Goal: Answer question/provide support

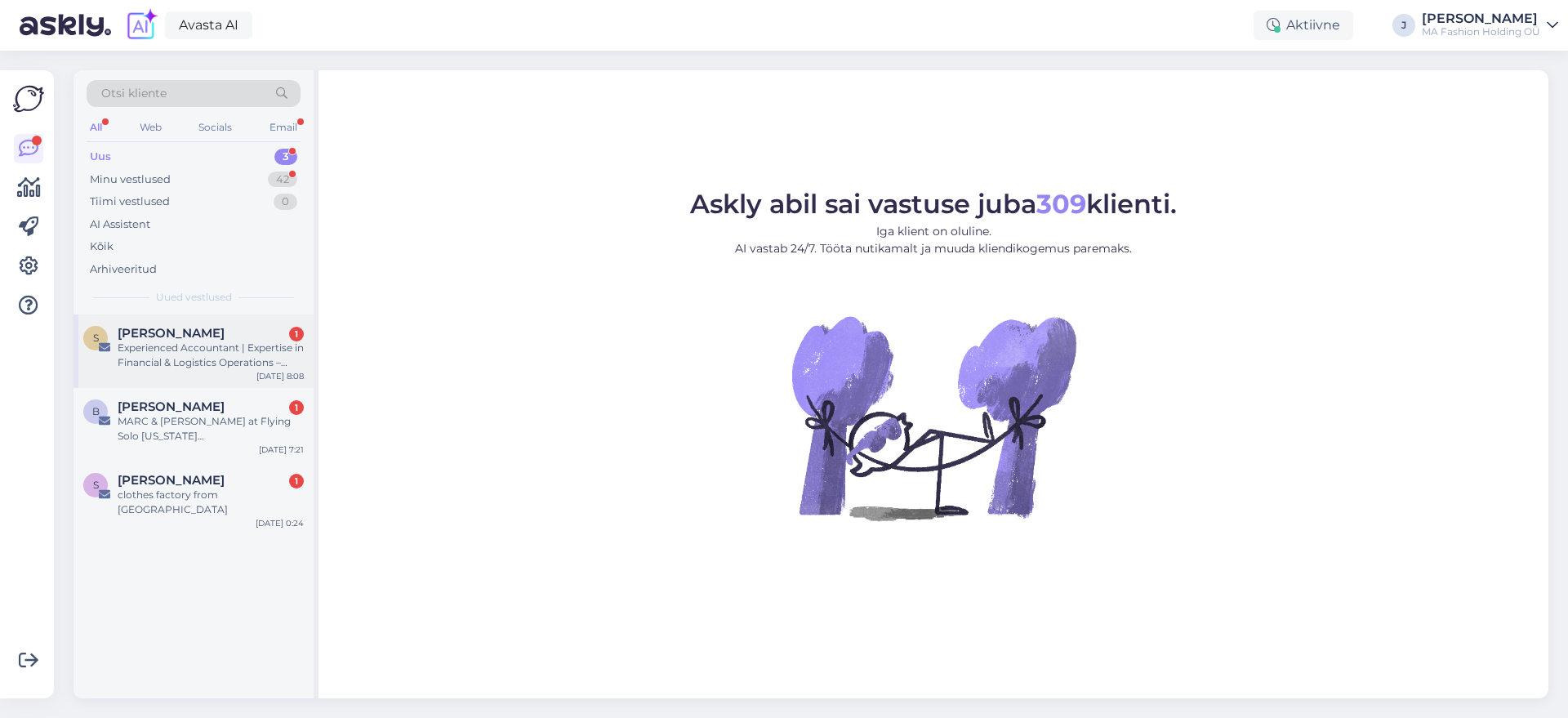
click at [263, 312] on div "Otsi kliente All Web Socials Email Uus 3 Minu vestlused 42 Tiimi vestlused 0 AI…" at bounding box center [194, 192] width 240 height 244
click at [276, 346] on div "Experienced Accountant | Expertise in Financial & Logistics Operations – Availa…" at bounding box center [210, 355] width 186 height 29
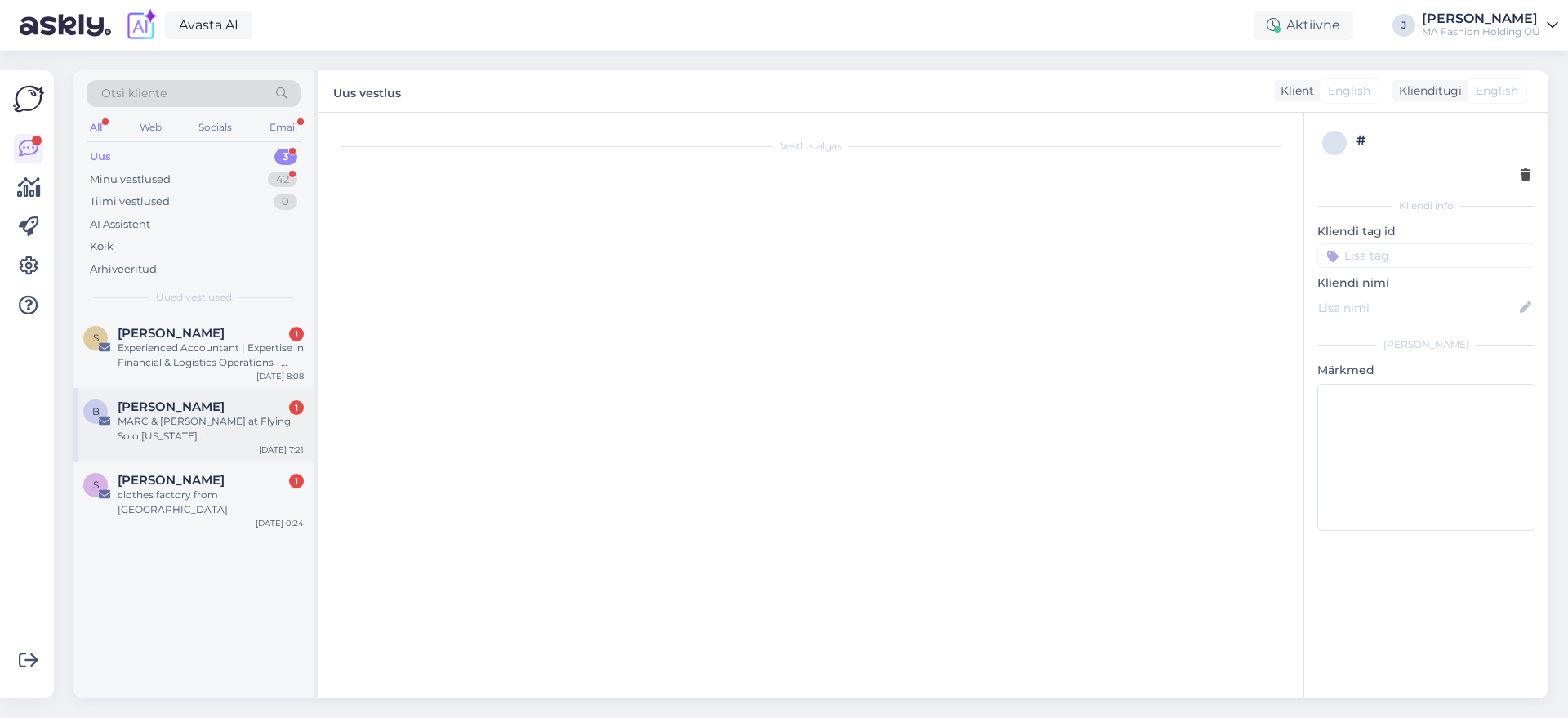
scroll to position [3093, 0]
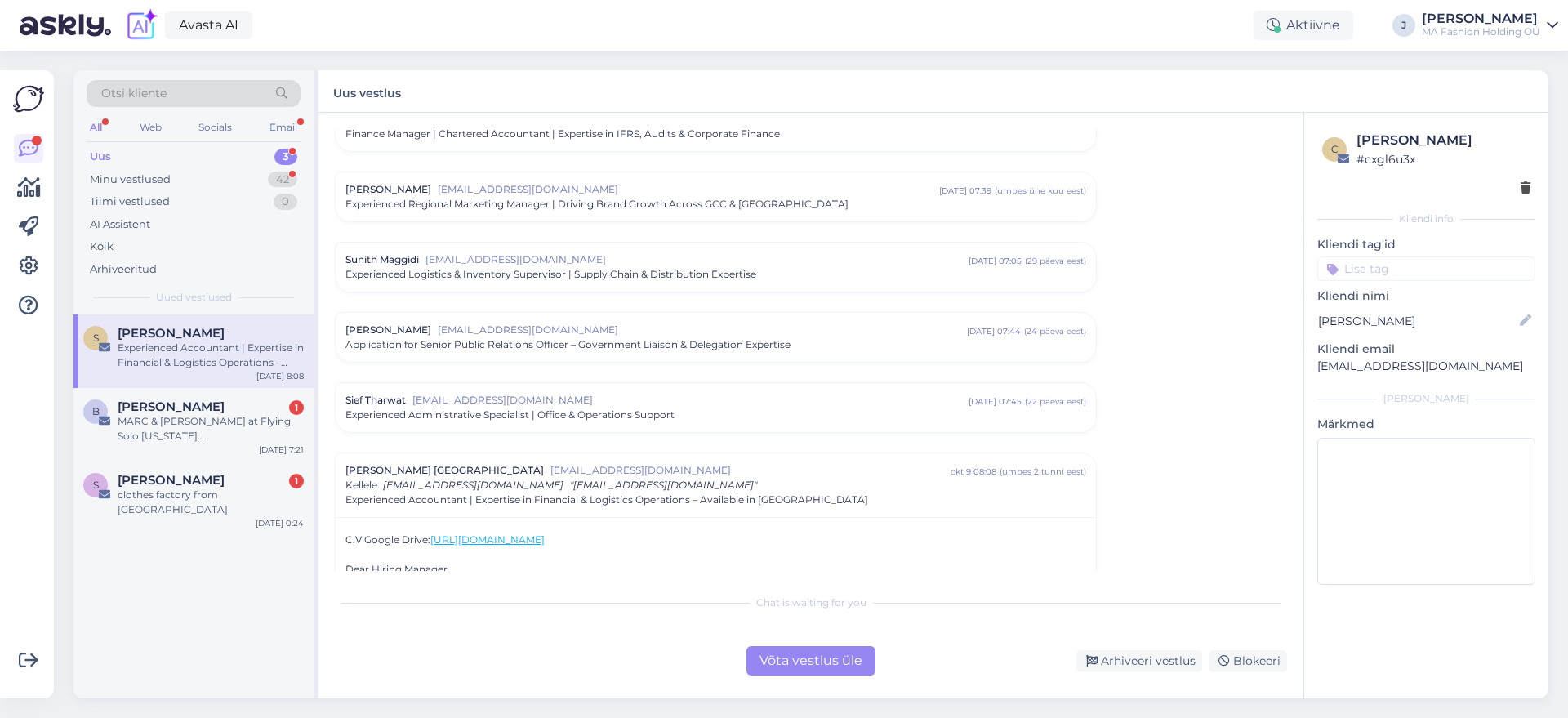
click at [780, 664] on div "Võta vestlus üle" at bounding box center [811, 661] width 129 height 29
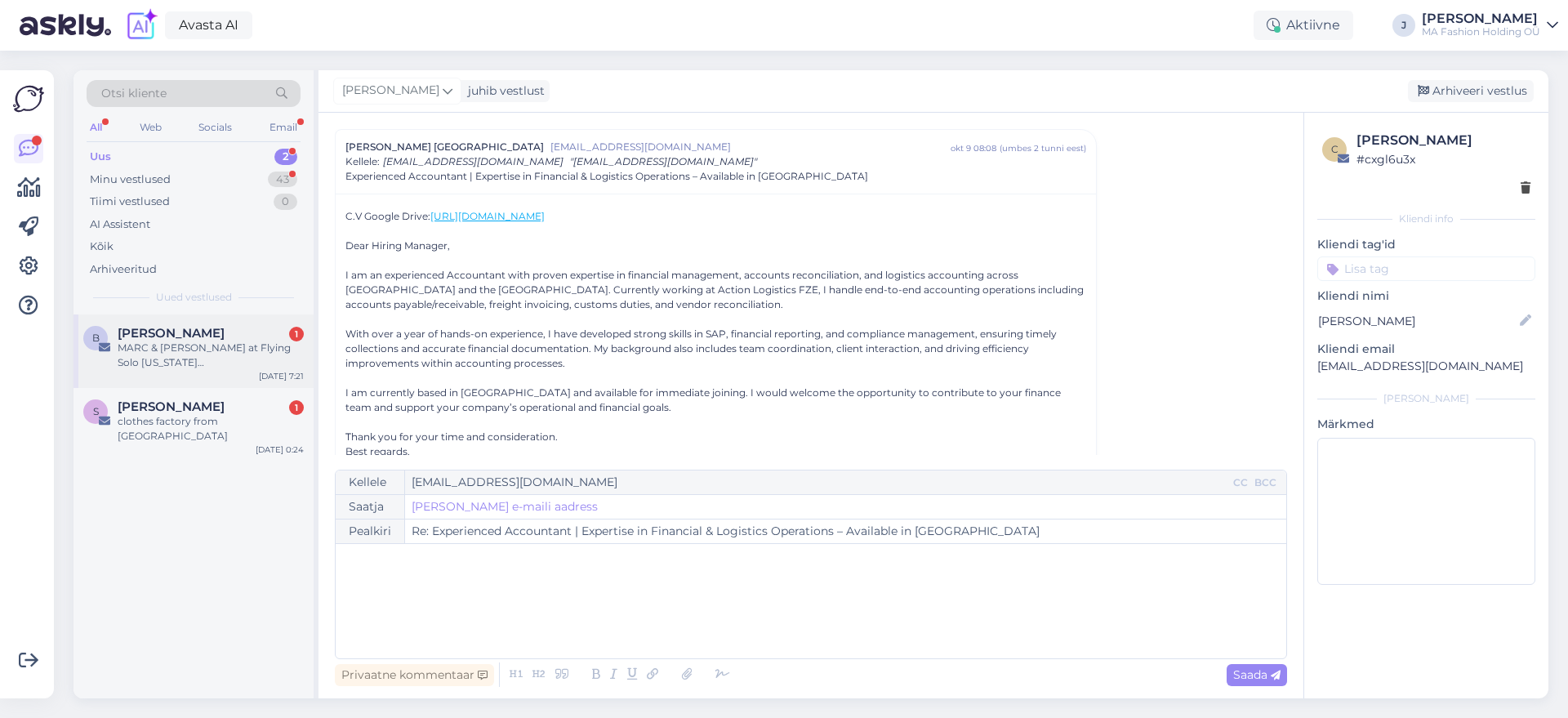
click at [133, 362] on div "MARC & [PERSON_NAME] at Flying Solo [US_STATE][GEOGRAPHIC_DATA]" at bounding box center [210, 355] width 186 height 29
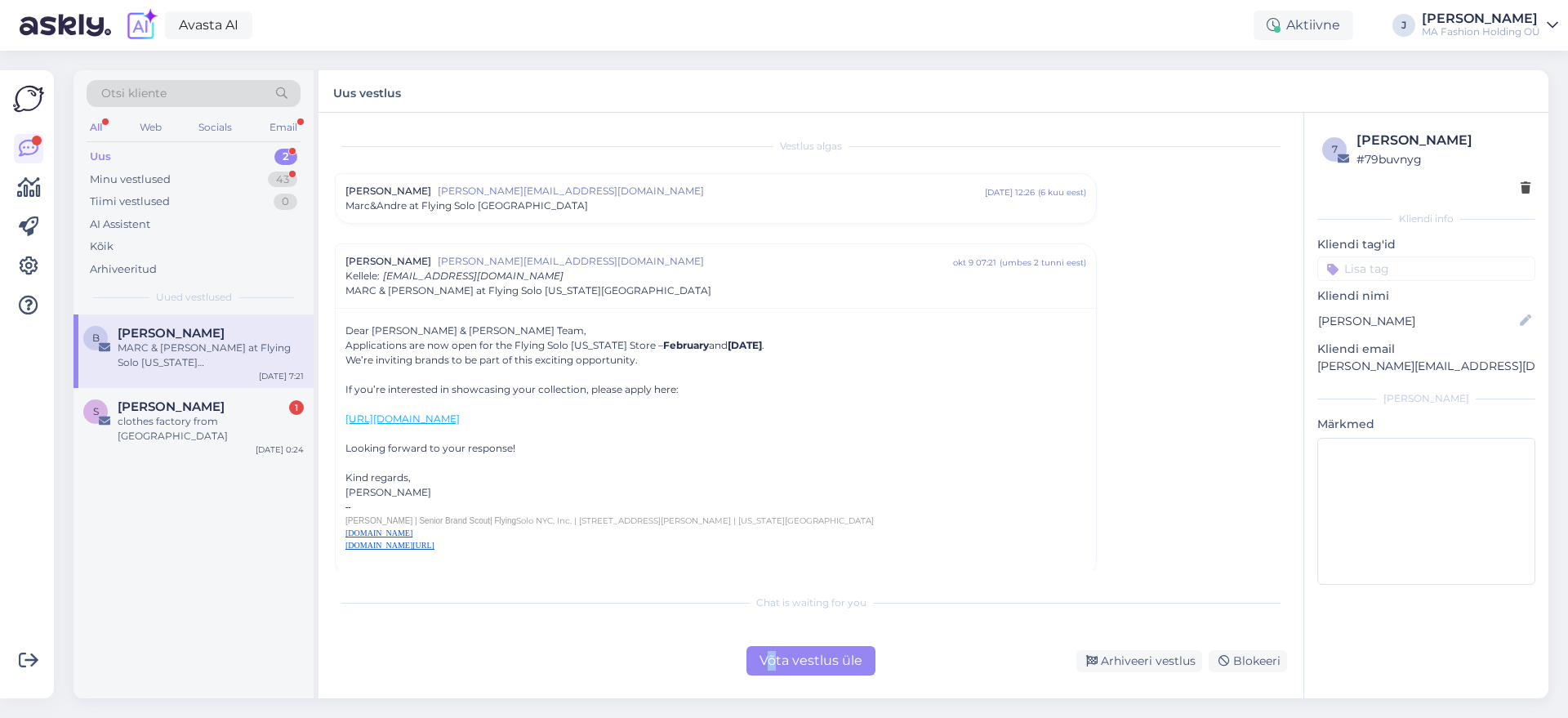
click at [778, 646] on div "Chat is waiting for you Võta vestlus üle Arhiveeri vestlus Blokeeri" at bounding box center [811, 630] width 952 height 90
click at [802, 668] on div "Võta vestlus üle" at bounding box center [811, 661] width 129 height 29
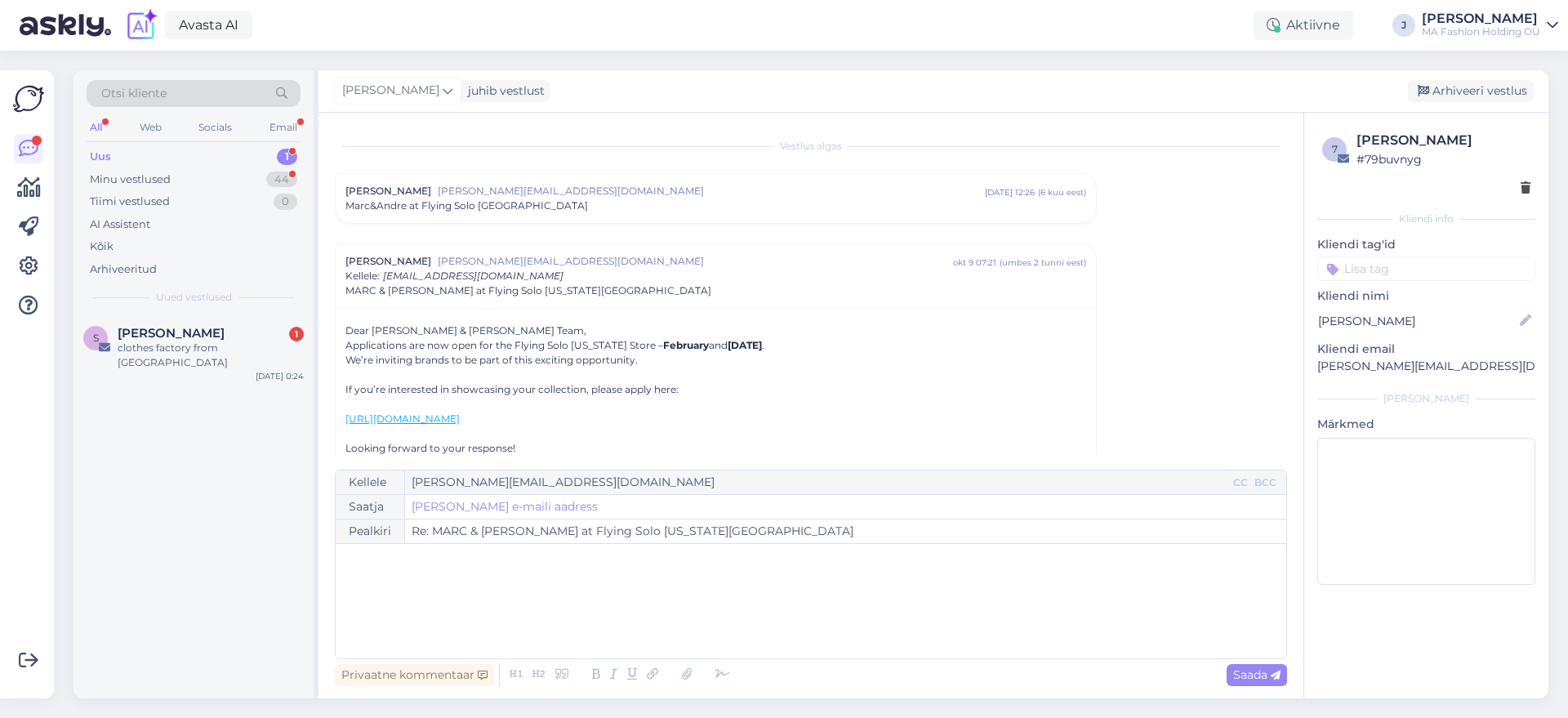
scroll to position [114, 0]
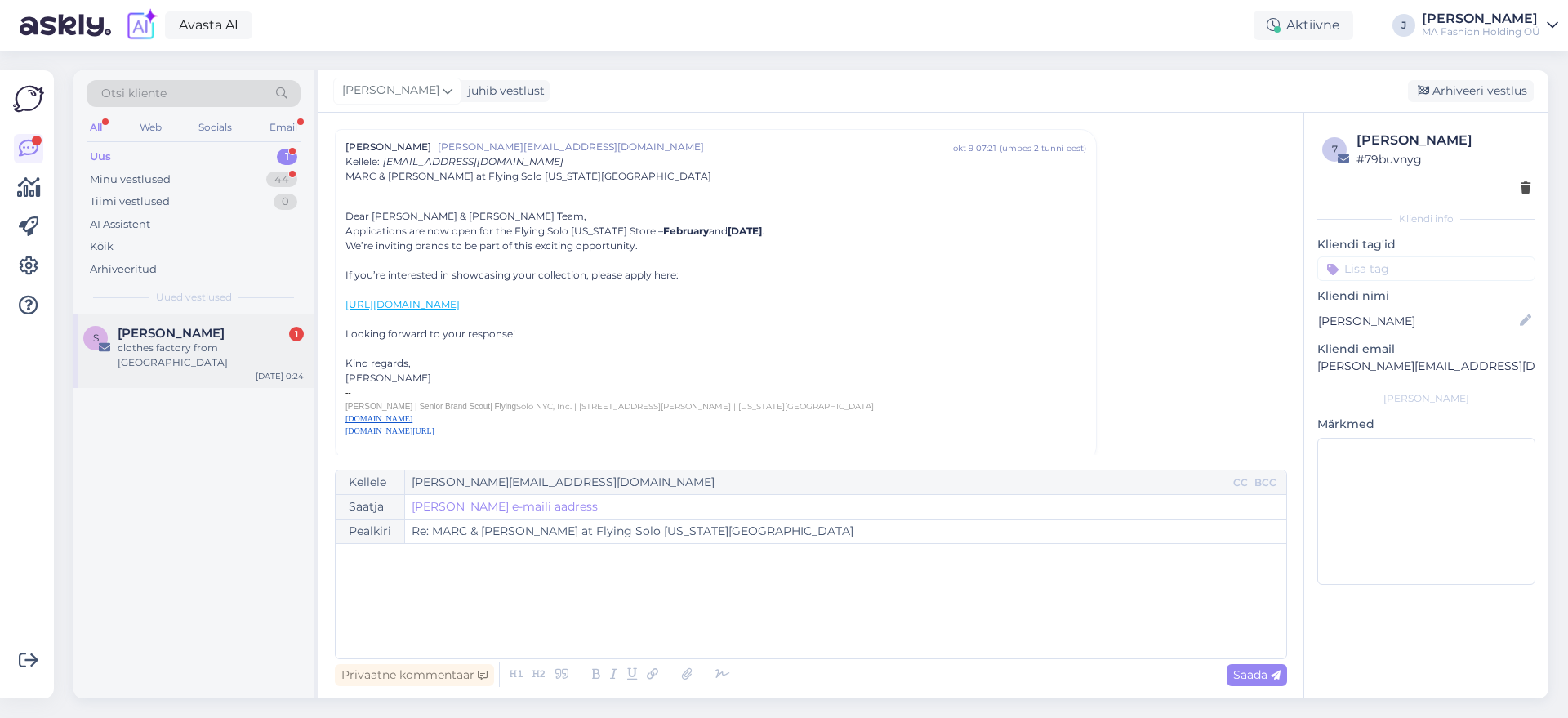
drag, startPoint x: 196, startPoint y: 325, endPoint x: 223, endPoint y: 350, distance: 36.8
click at [198, 325] on div "S Sandy shi 1 clothes factory from YIWU Oct 9 0:24" at bounding box center [194, 351] width 240 height 73
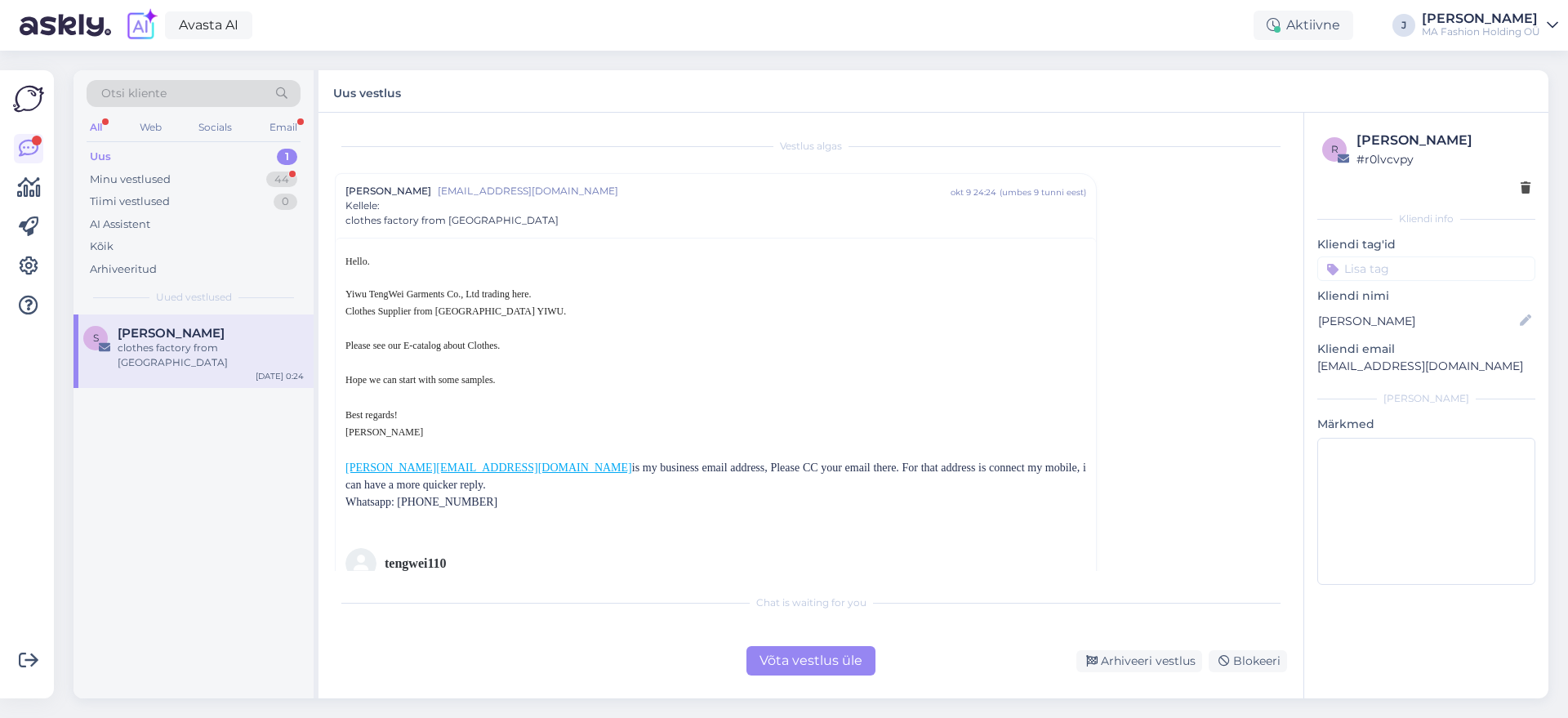
click at [778, 659] on div "Võta vestlus üle" at bounding box center [811, 661] width 129 height 29
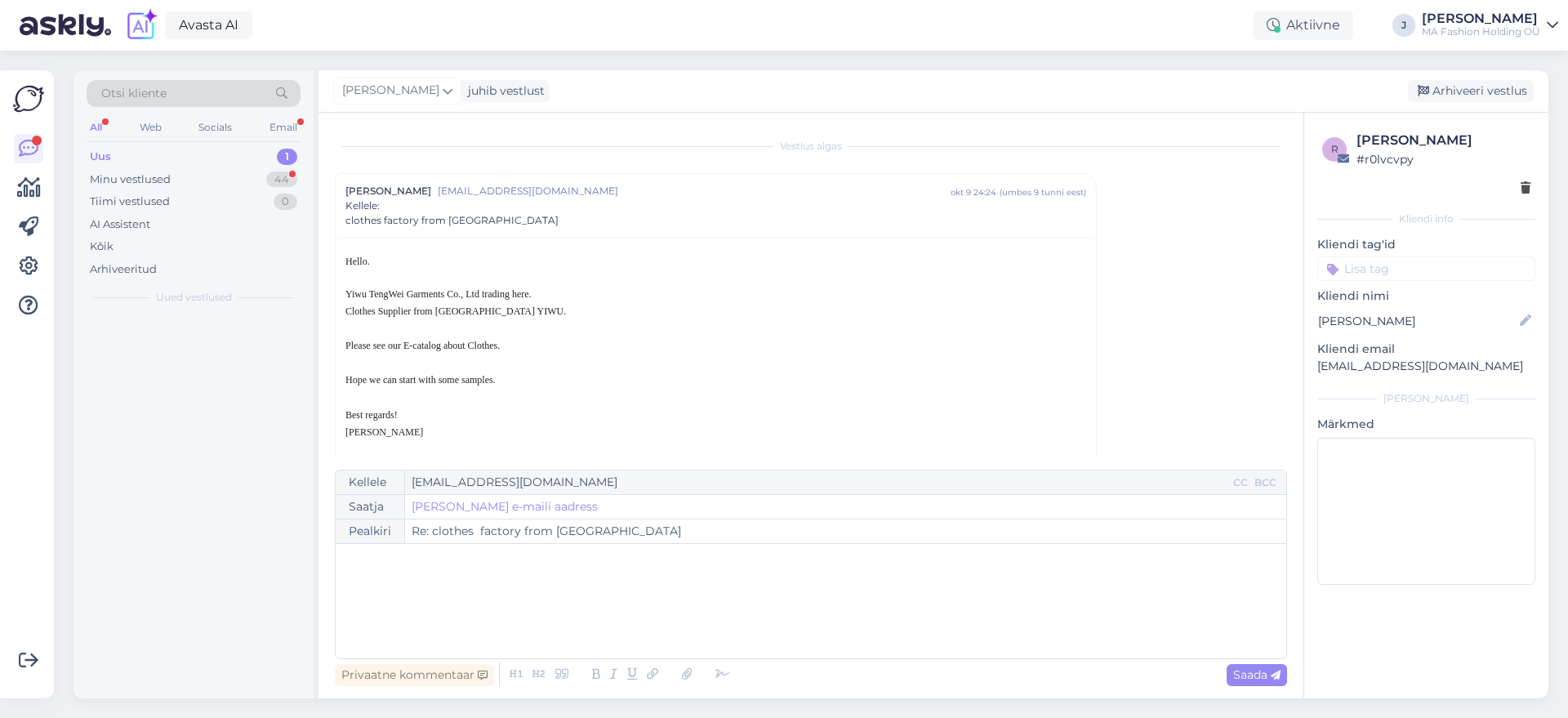
scroll to position [44, 0]
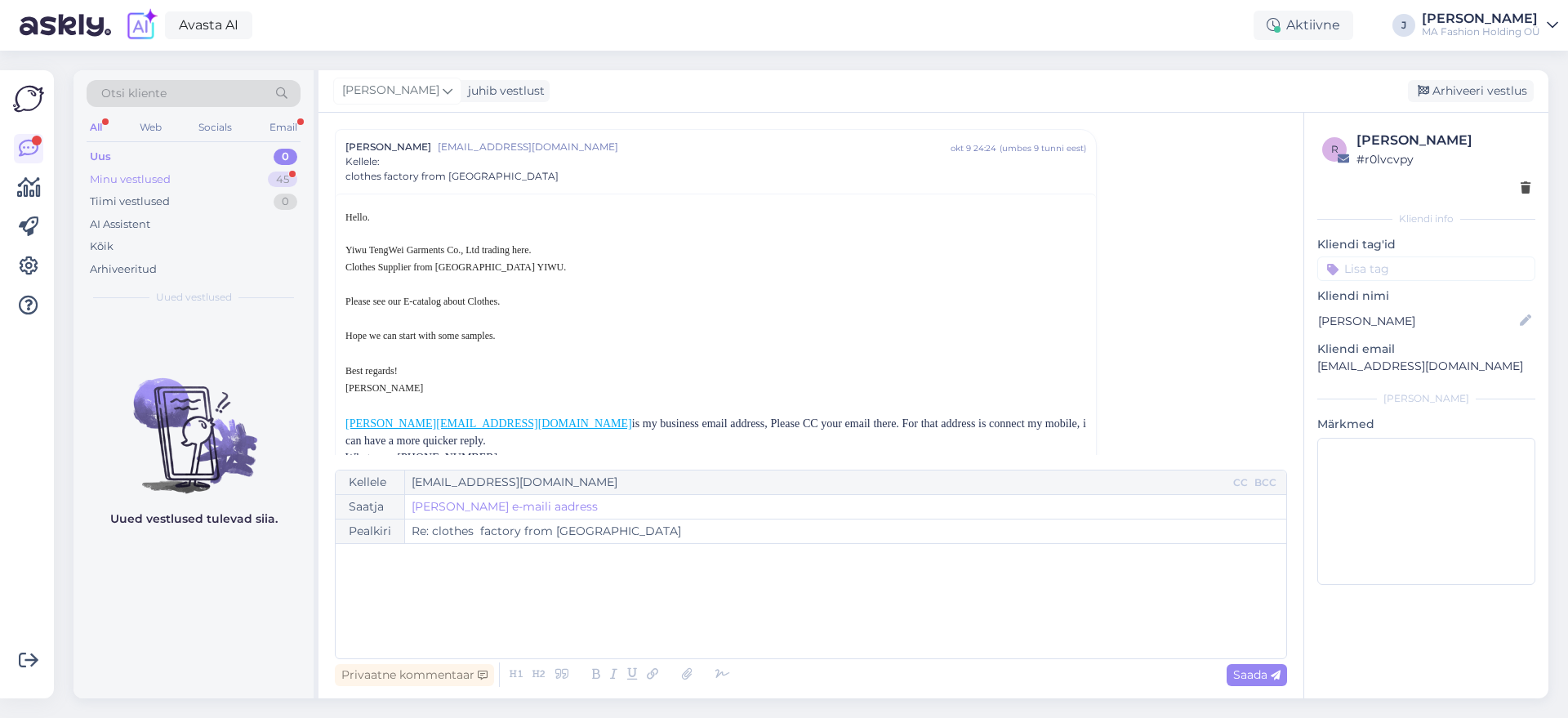
click at [222, 187] on div "Minu vestlused 45" at bounding box center [194, 180] width 214 height 23
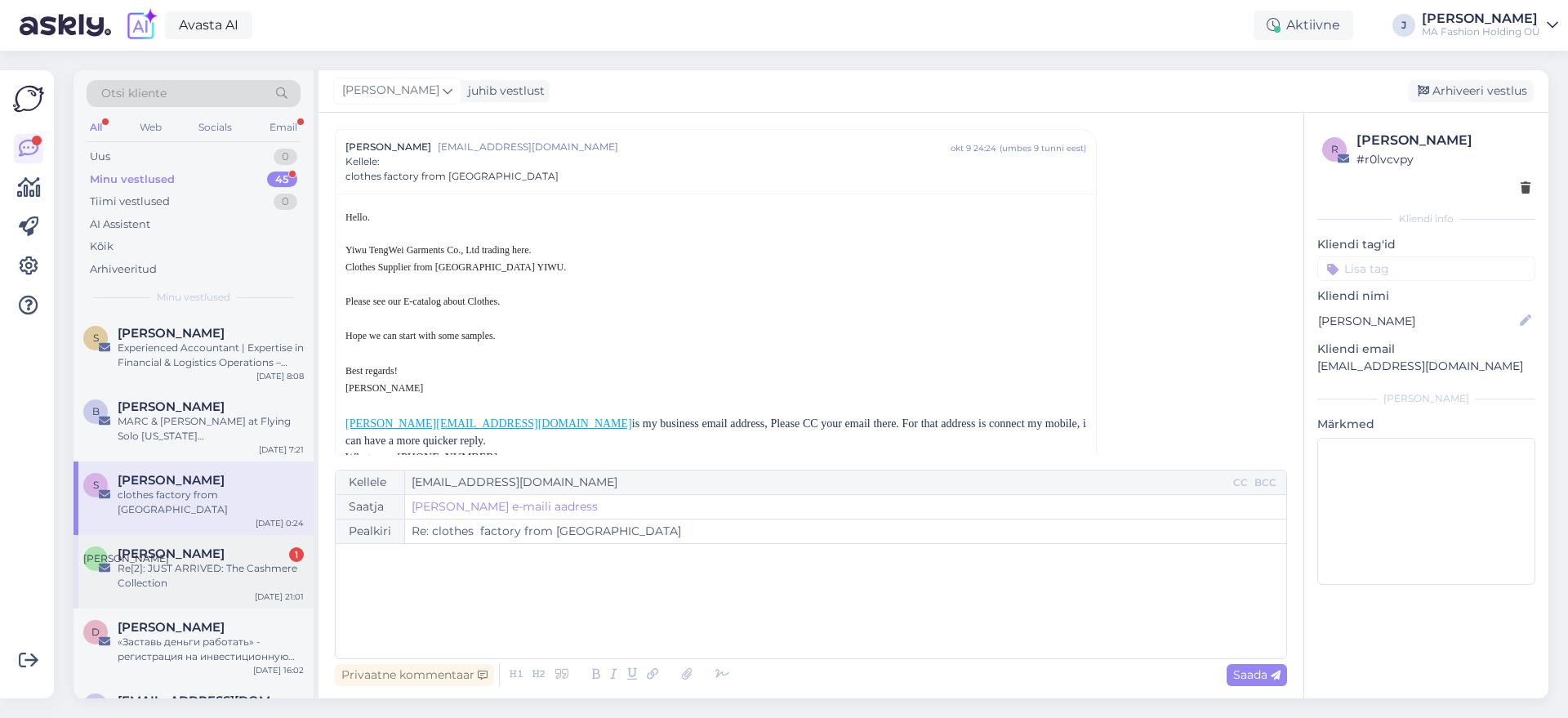
click at [226, 546] on div "Юлiя Василенко 1" at bounding box center [210, 554] width 186 height 15
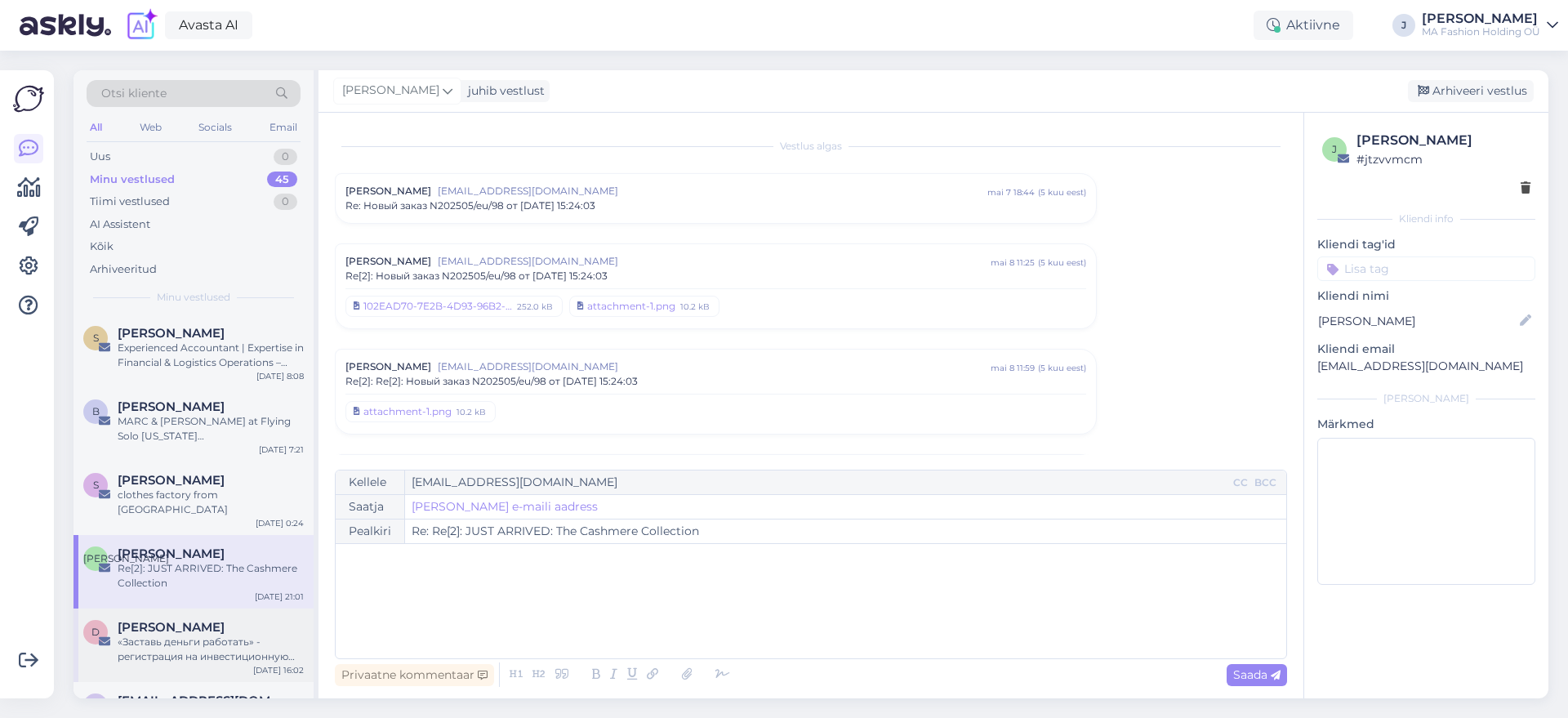
scroll to position [3494, 0]
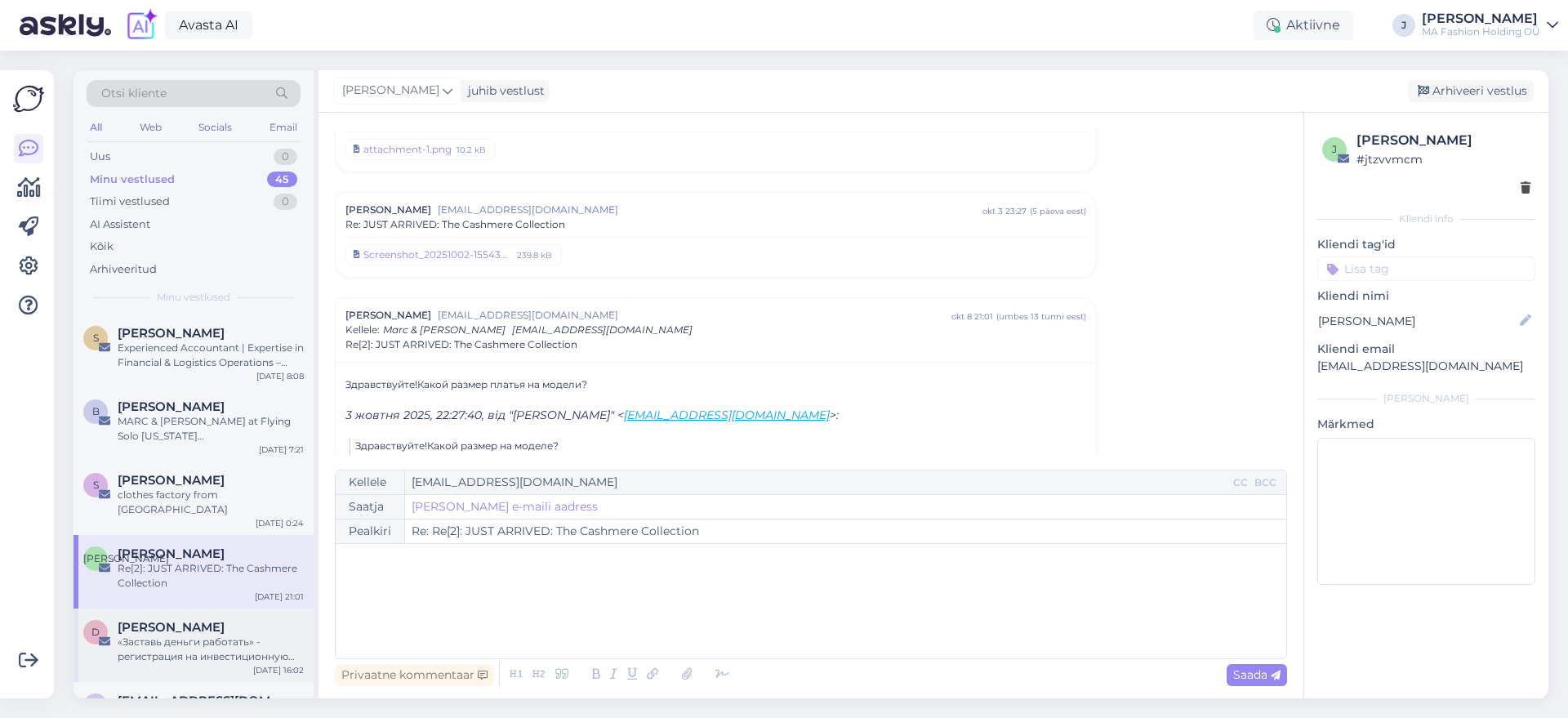
click at [204, 654] on div "D Dmitri Fefilov «Заставь деньги работать» - регистрация на инвестиционную конф…" at bounding box center [194, 645] width 240 height 73
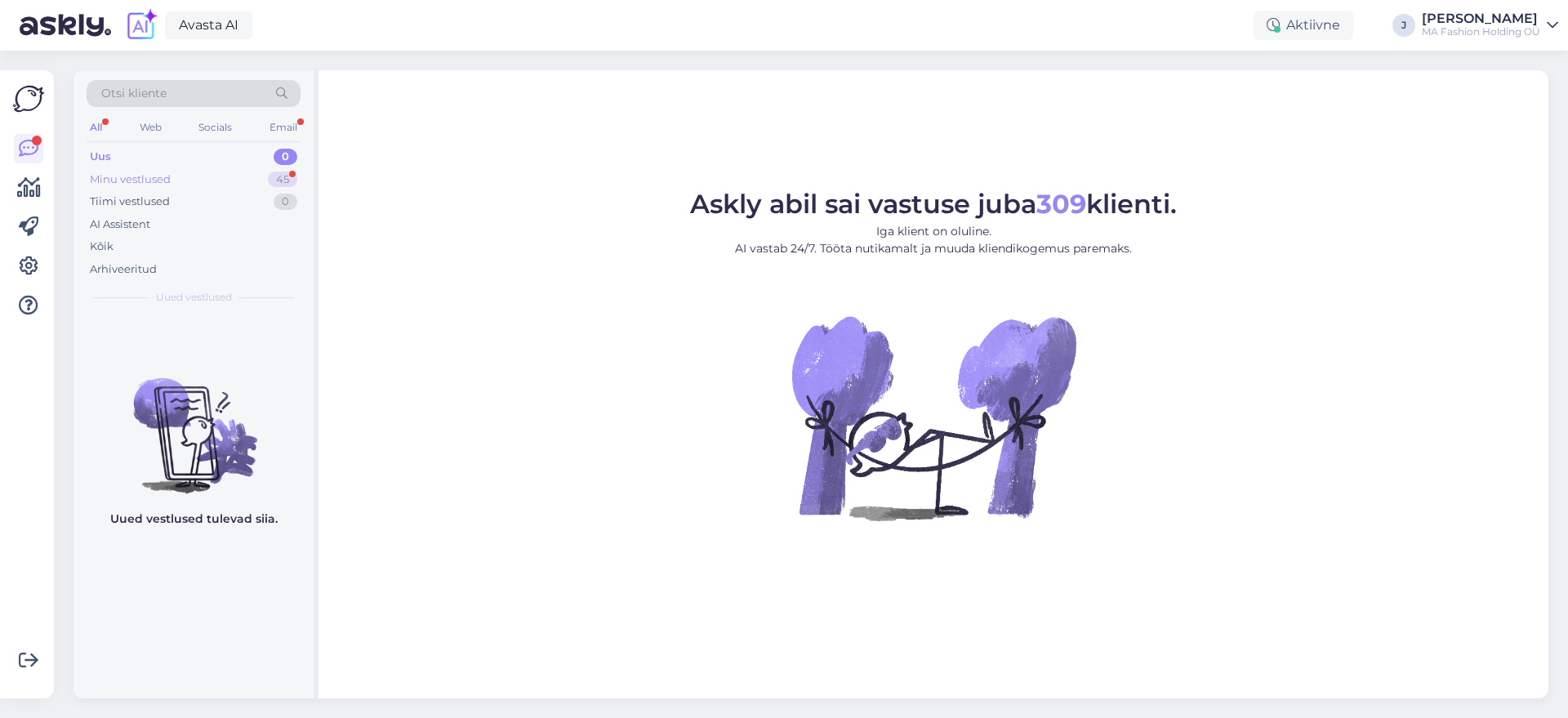
click at [278, 177] on div "45" at bounding box center [282, 180] width 29 height 16
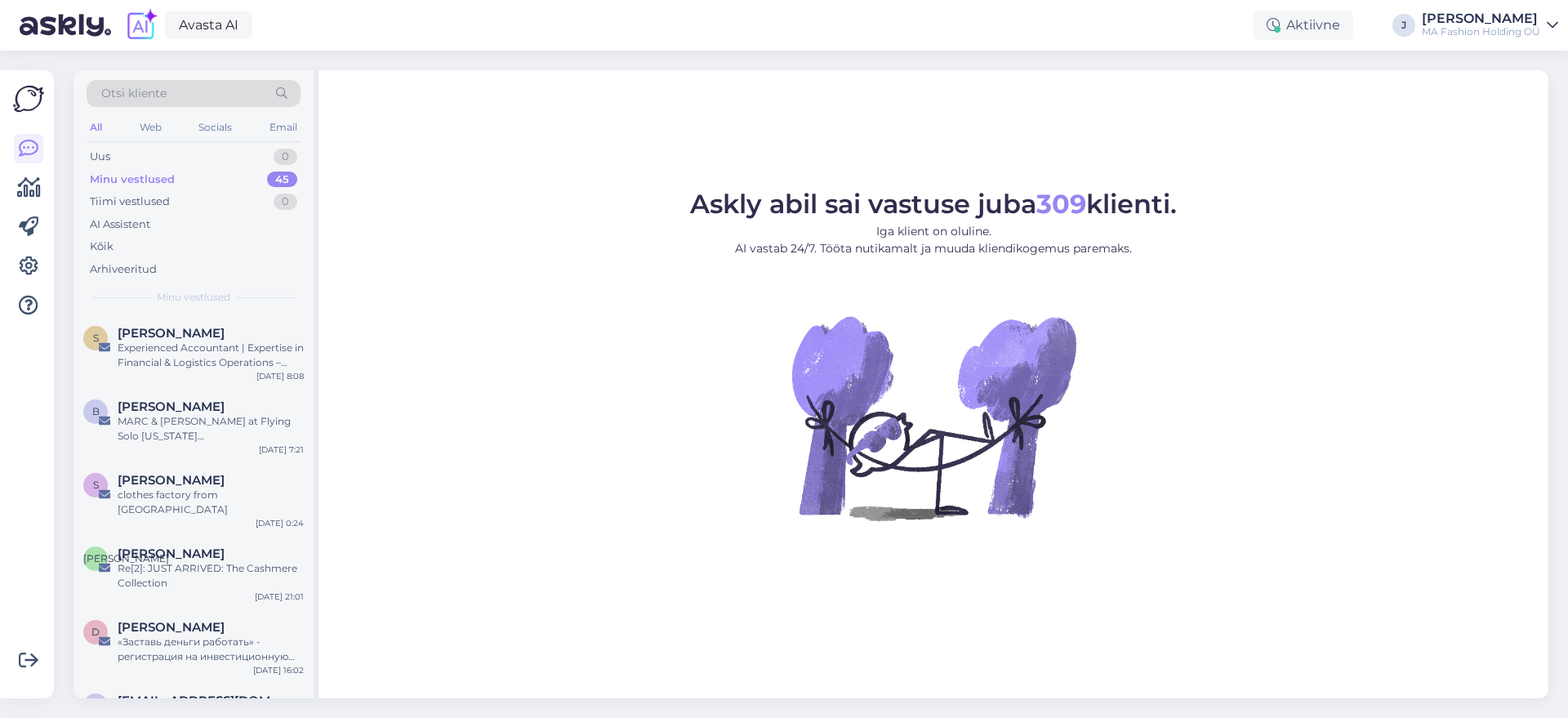
click at [102, 126] on div "All Web Socials Email" at bounding box center [194, 129] width 214 height 26
click at [153, 122] on div "Web" at bounding box center [150, 127] width 28 height 21
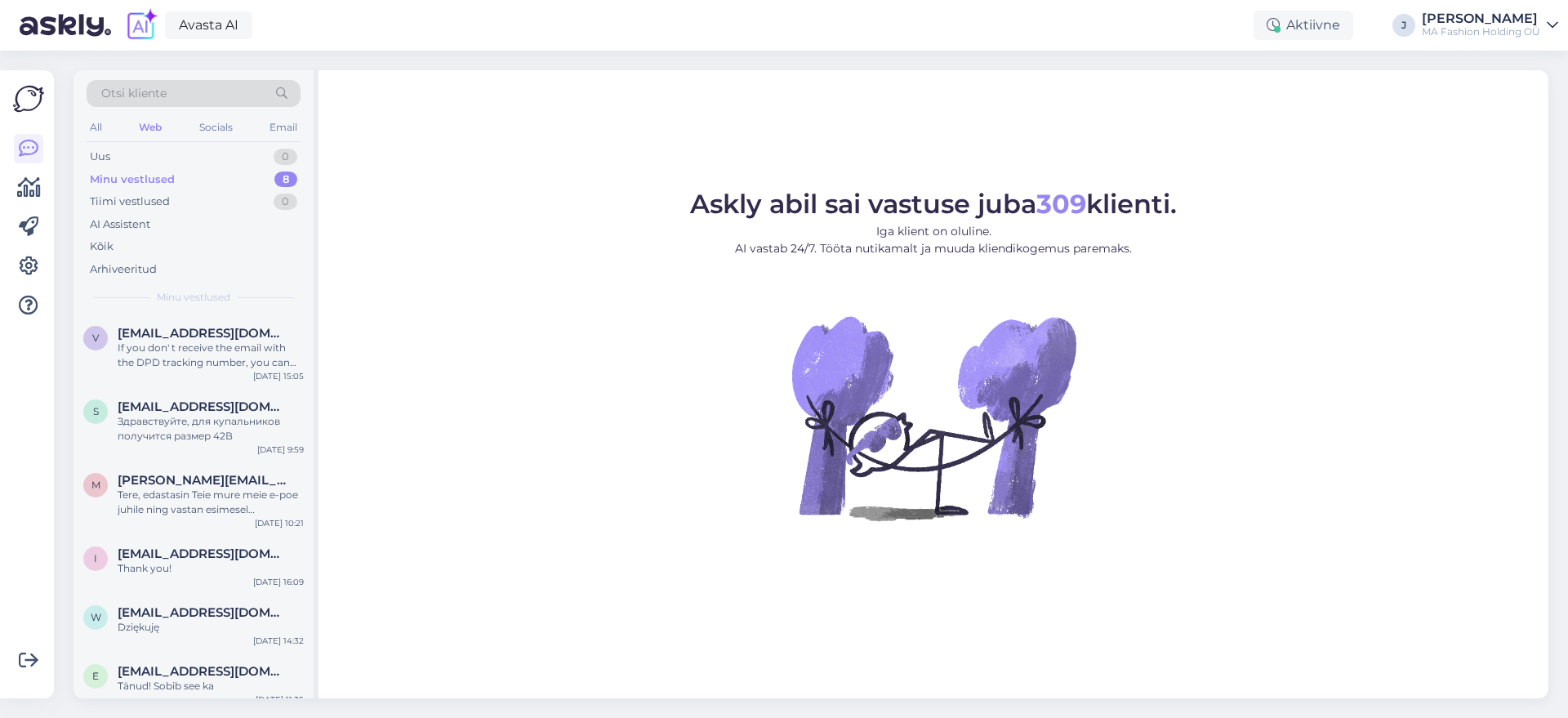
click at [247, 114] on div "Otsi kliente" at bounding box center [194, 99] width 214 height 37
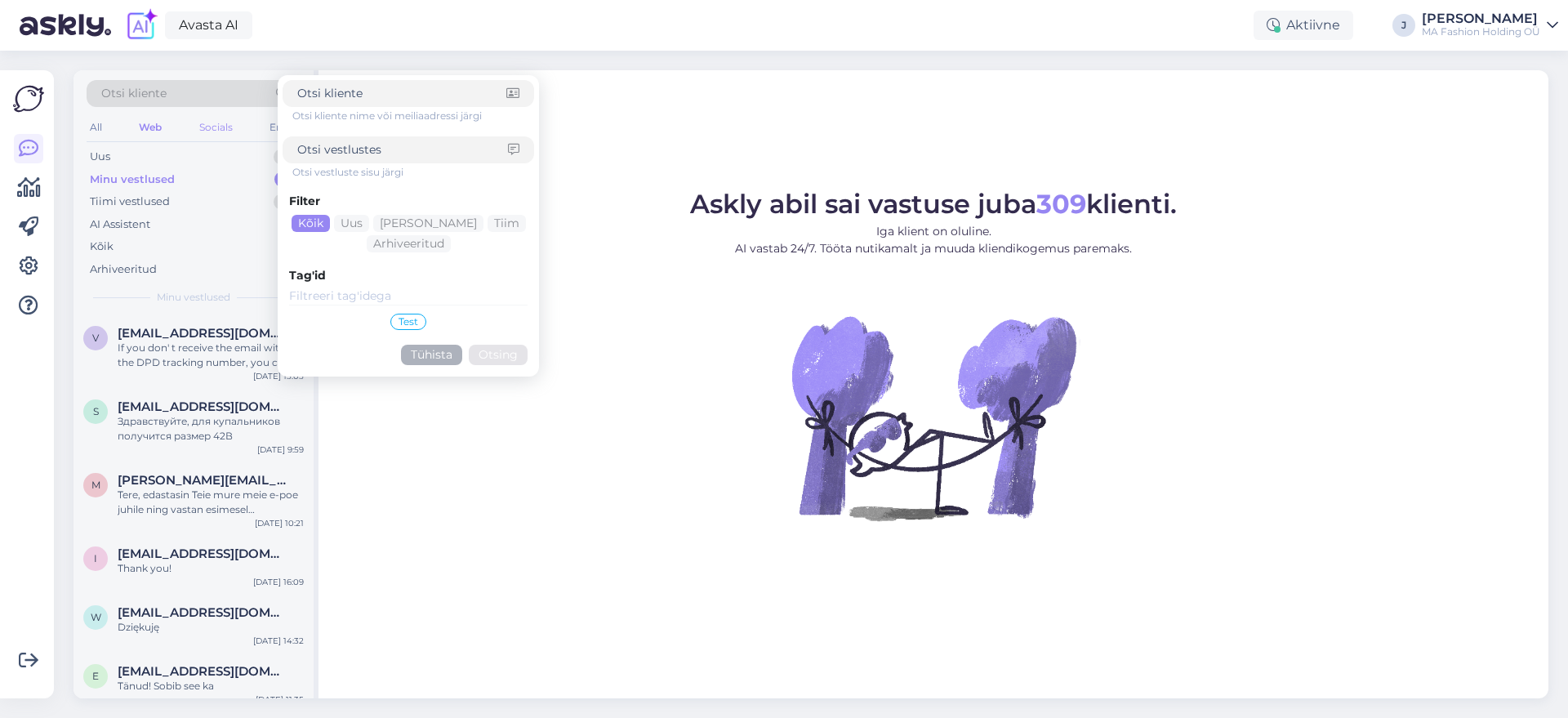
click at [231, 124] on div "Socials" at bounding box center [216, 127] width 40 height 21
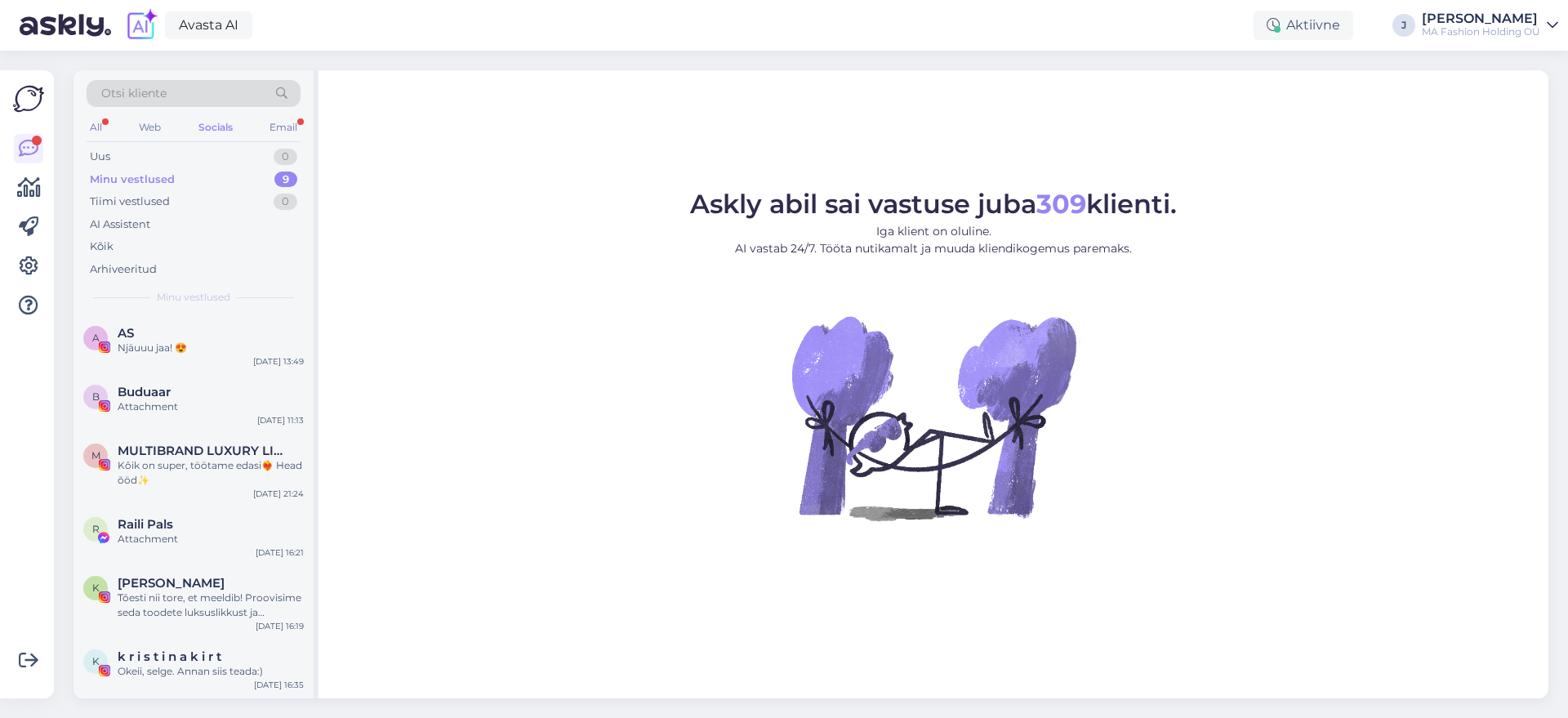
click at [270, 136] on div "All Web Socials Email" at bounding box center [194, 129] width 214 height 26
click at [277, 125] on div "Email" at bounding box center [283, 127] width 34 height 21
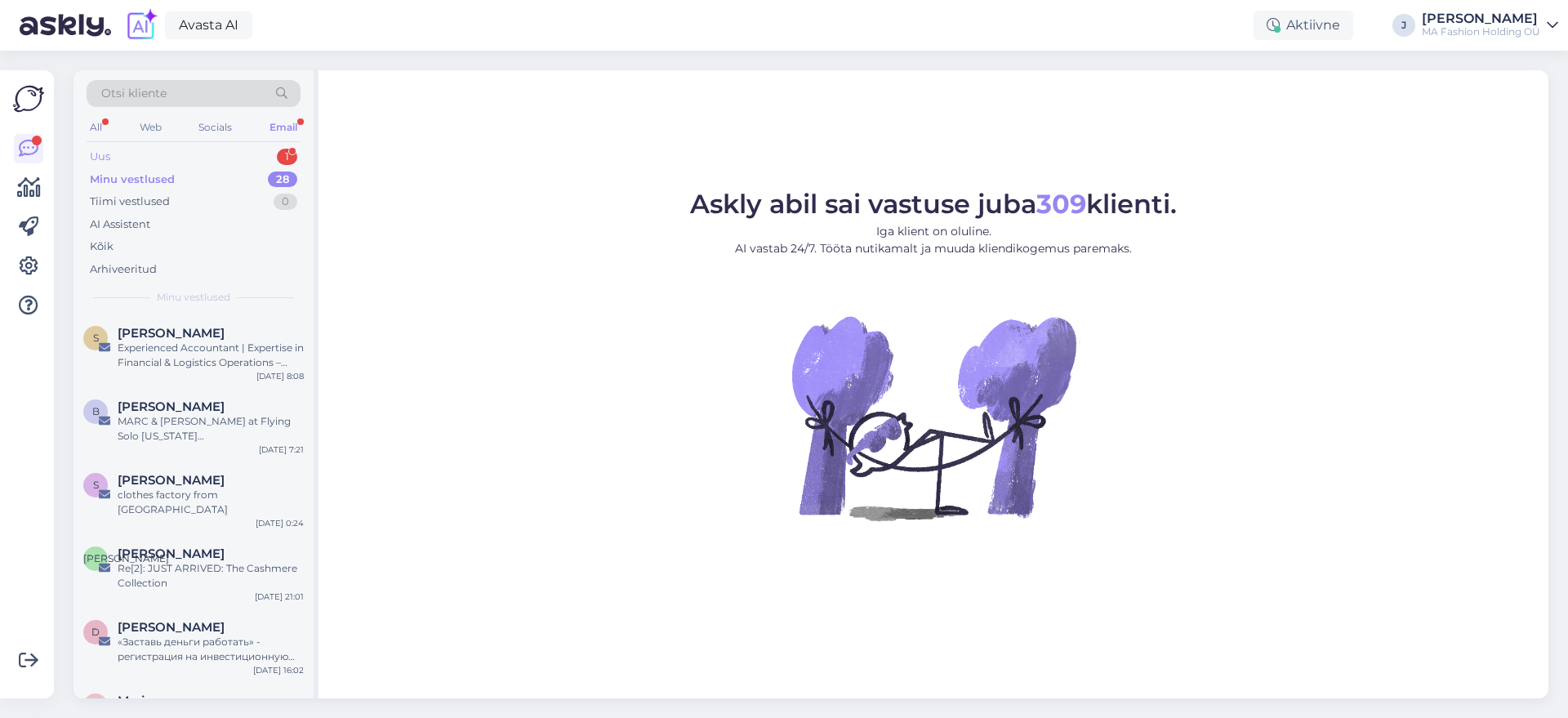
click at [241, 161] on div "Uus 1" at bounding box center [194, 157] width 214 height 23
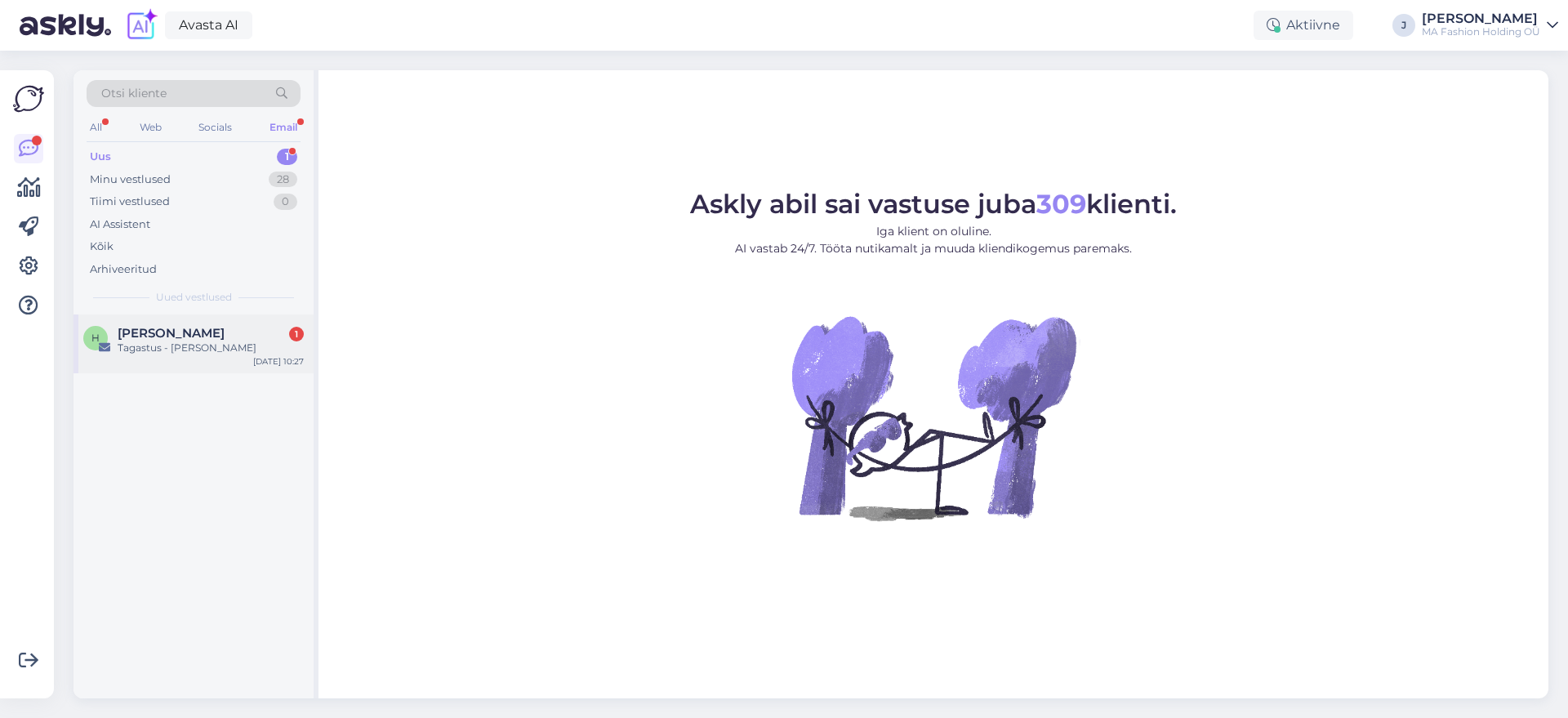
click at [203, 342] on div "Tagastus - [PERSON_NAME]" at bounding box center [210, 348] width 186 height 15
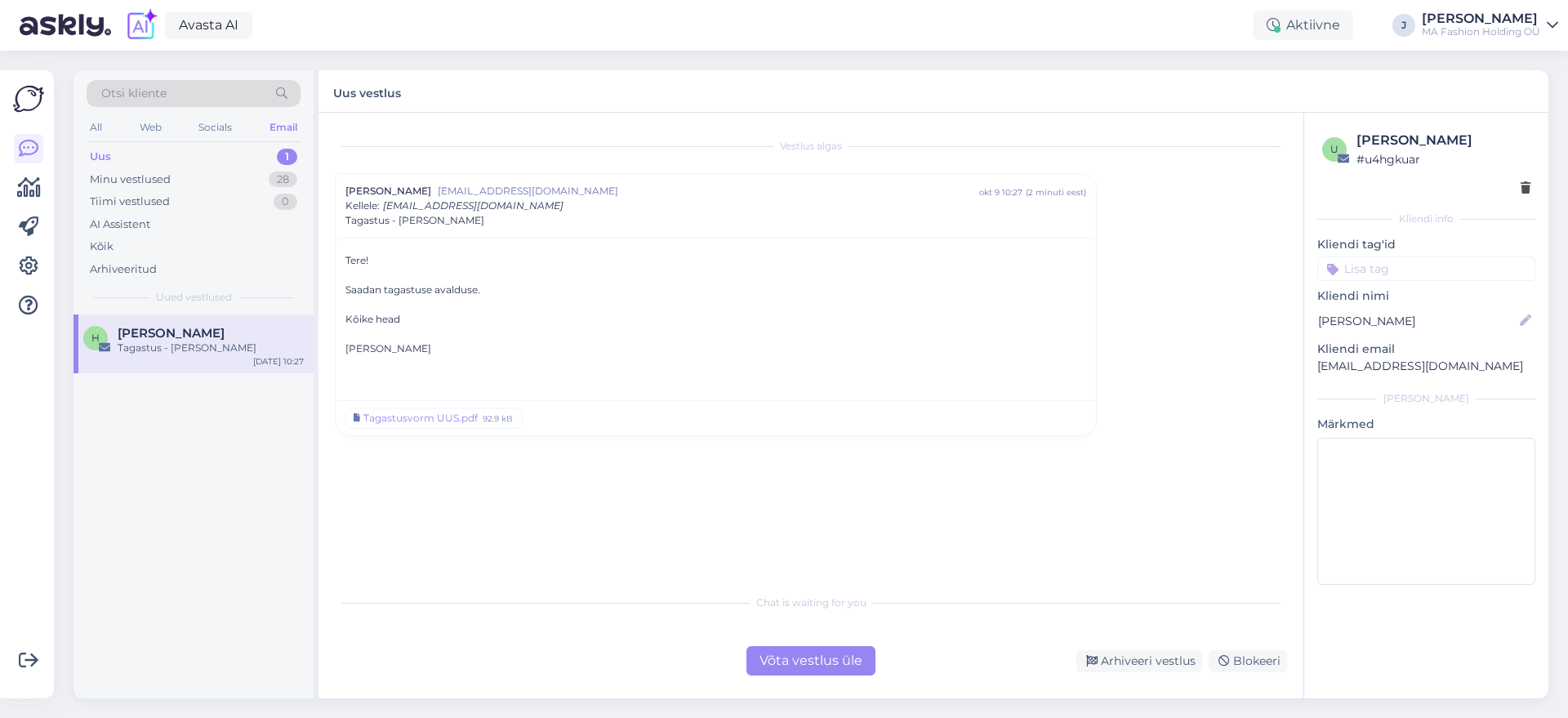
click at [787, 638] on div "Chat is waiting for you Võta vestlus üle Arhiveeri vestlus Blokeeri" at bounding box center [811, 630] width 952 height 90
click at [786, 659] on div "Võta vestlus üle" at bounding box center [811, 661] width 129 height 29
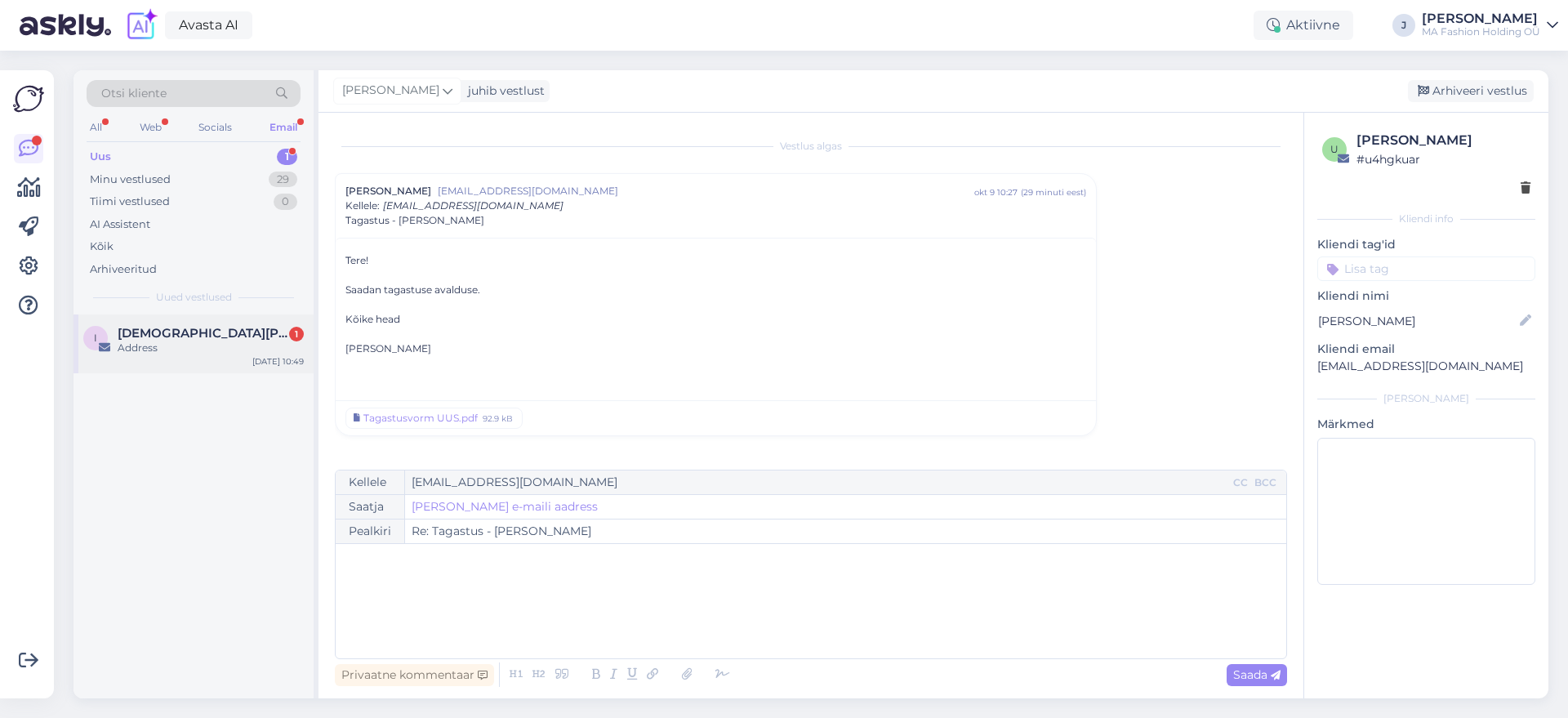
click at [155, 359] on div "i [DEMOGRAPHIC_DATA] linzena 1 Address [DATE] 10:49" at bounding box center [194, 344] width 240 height 59
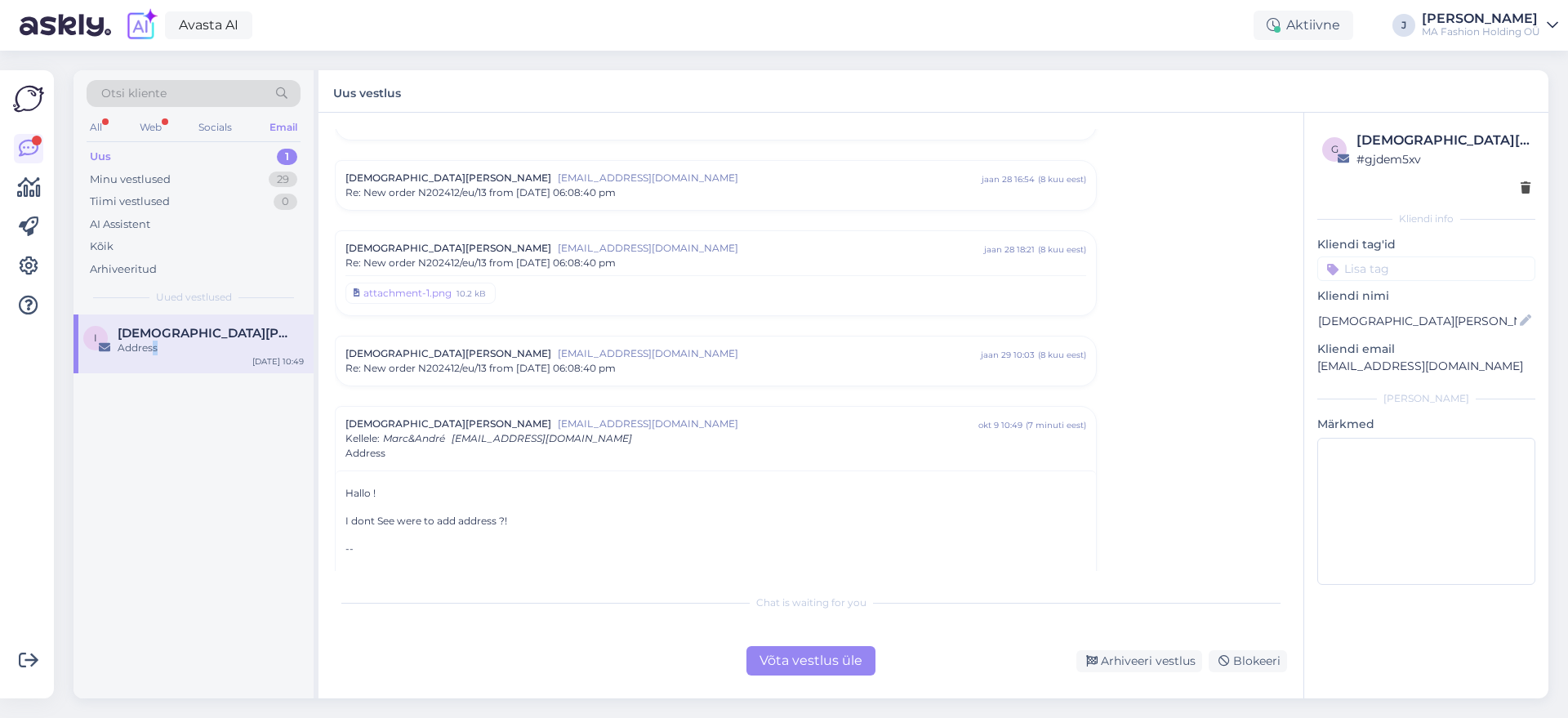
scroll to position [451, 0]
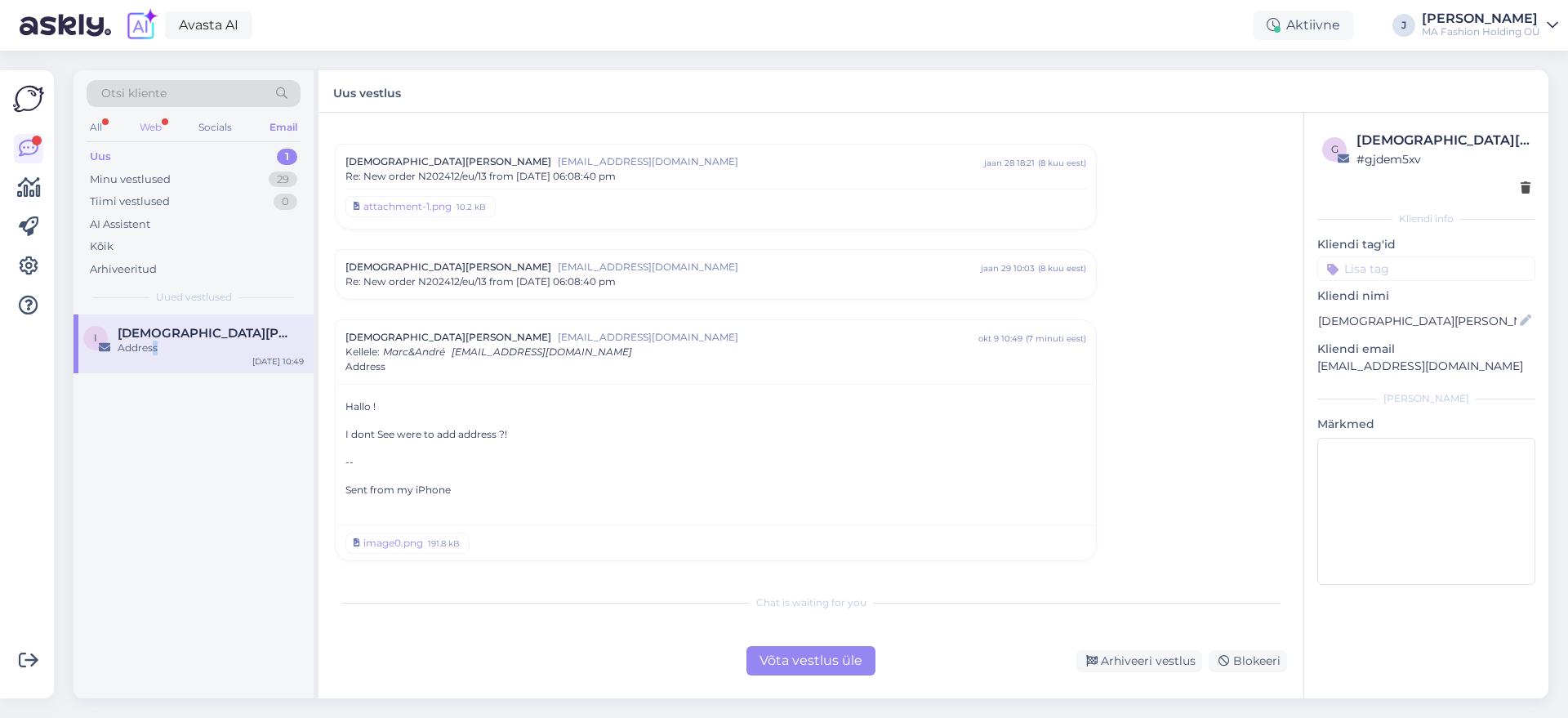
click at [126, 126] on div "All Web Socials Email" at bounding box center [194, 129] width 214 height 26
click at [151, 121] on div "Web" at bounding box center [150, 127] width 28 height 21
click at [225, 357] on div "V [EMAIL_ADDRESS][DOMAIN_NAME] 2 Attachment [DATE] 10:55" at bounding box center [194, 344] width 240 height 59
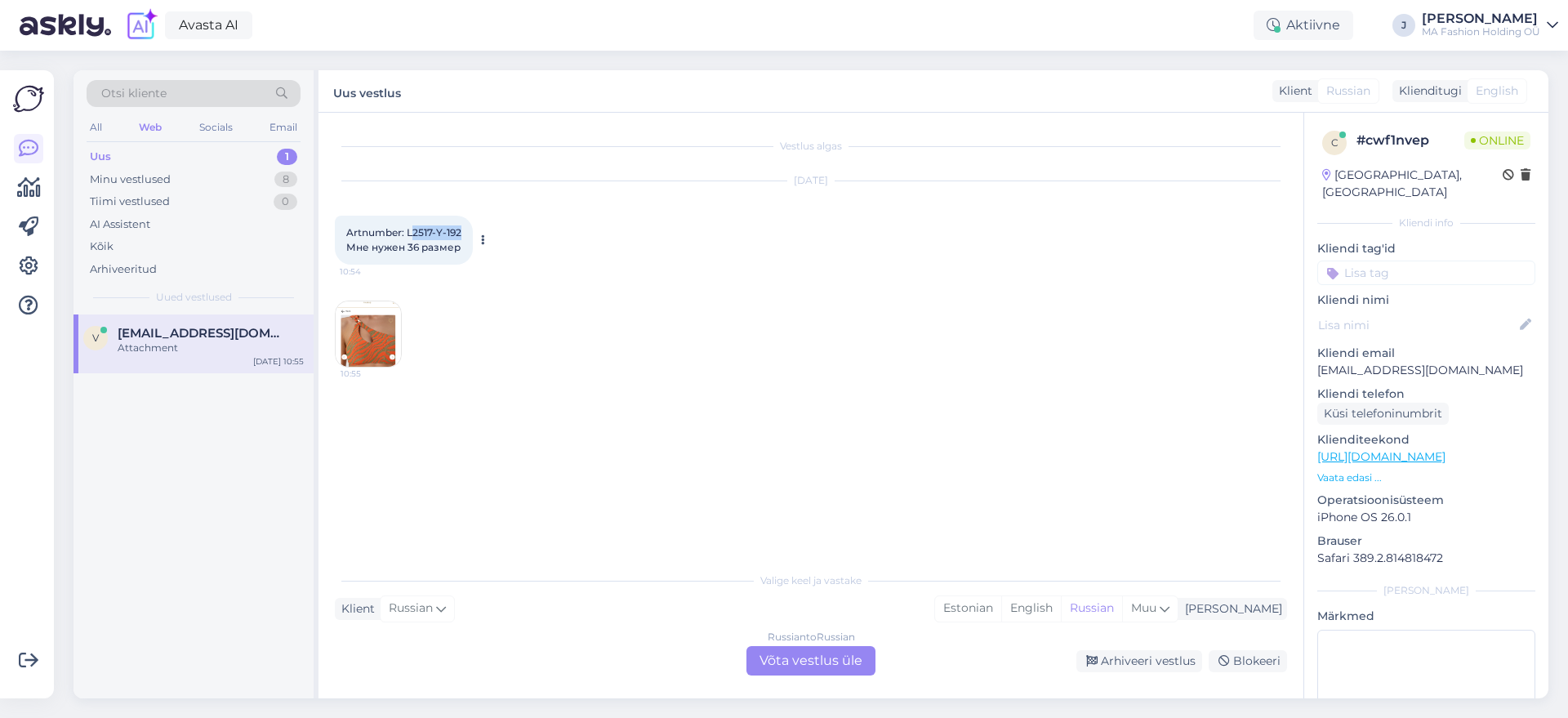
drag, startPoint x: 412, startPoint y: 228, endPoint x: 466, endPoint y: 227, distance: 54.0
click at [466, 227] on div "Artnumber: L2517-Y-192 Мне нужен 36 размер 10:54" at bounding box center [404, 240] width 138 height 49
click at [453, 229] on span "Artnumber: L2517-Y-192 Мне нужен 36 размер" at bounding box center [404, 240] width 115 height 27
drag, startPoint x: 410, startPoint y: 225, endPoint x: 465, endPoint y: 236, distance: 56.1
click at [465, 236] on div "Artnumber: L2517-Y-192 Мне нужен 36 размер 10:54" at bounding box center [404, 240] width 138 height 49
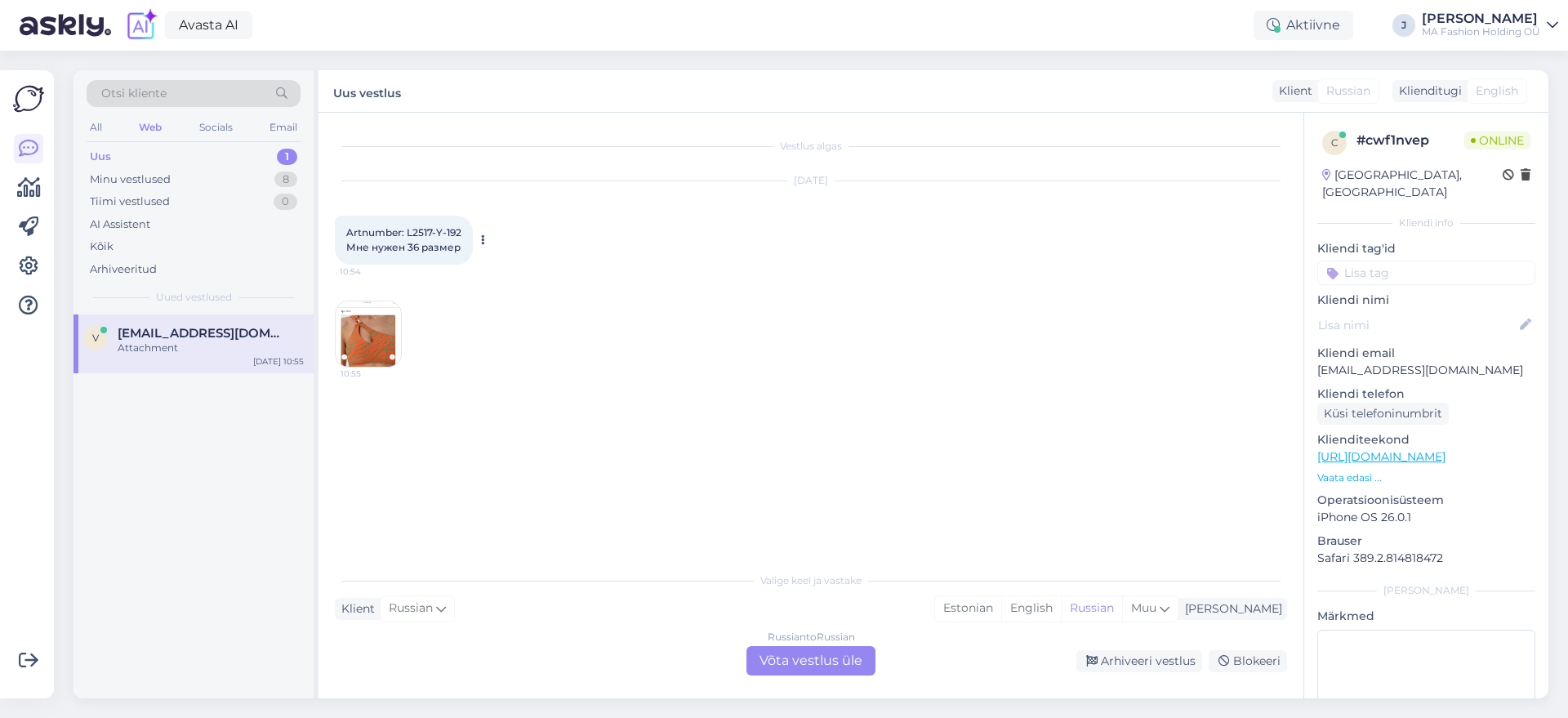
click at [406, 230] on span "Artnumber: L2517-Y-192 Мне нужен 36 размер" at bounding box center [404, 240] width 115 height 27
drag, startPoint x: 408, startPoint y: 230, endPoint x: 460, endPoint y: 230, distance: 52.0
click at [460, 230] on span "Artnumber: L2517-Y-192 Мне нужен 36 размер" at bounding box center [404, 240] width 115 height 27
copy span "L2517-Y-192"
click at [1445, 449] on link "[URL][DOMAIN_NAME]" at bounding box center [1381, 456] width 128 height 15
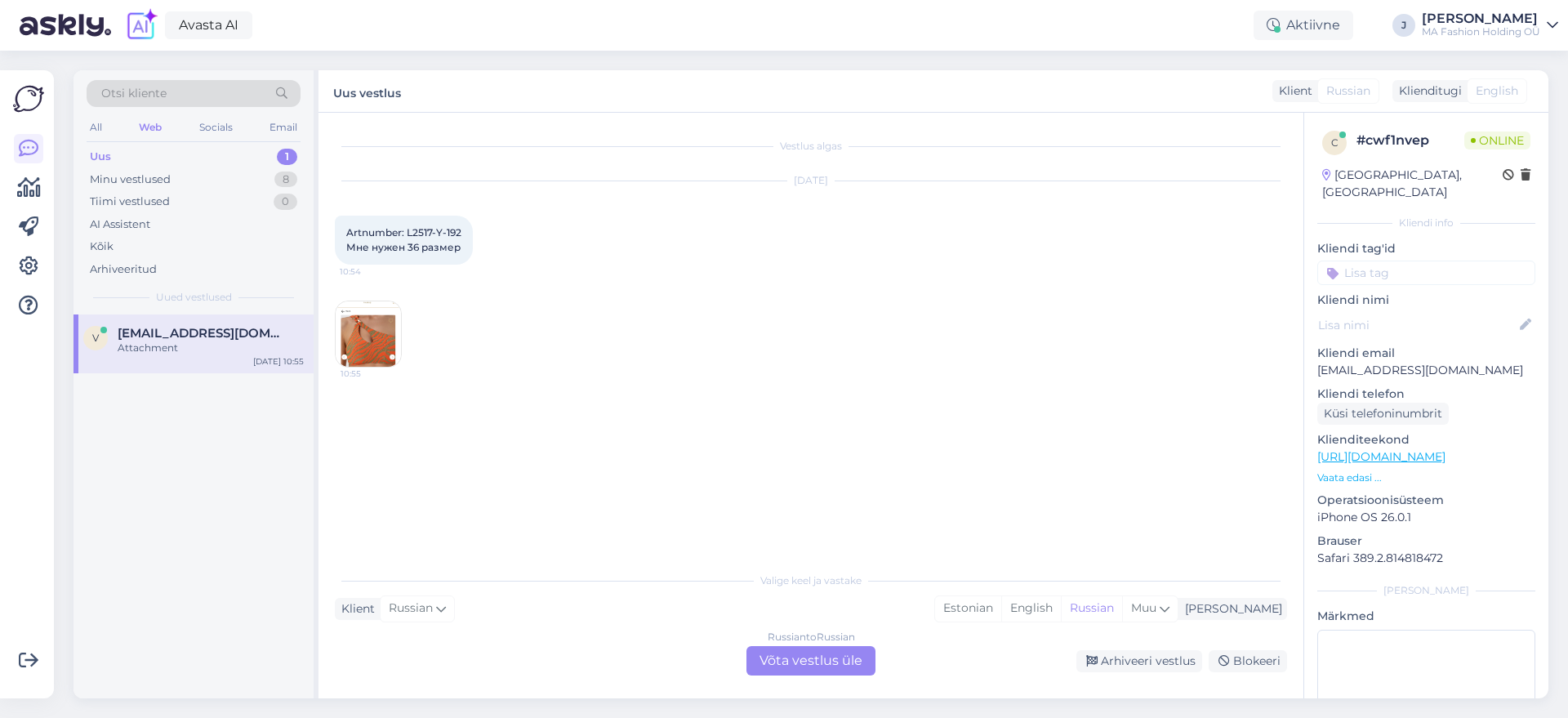
click at [767, 656] on div "Russian to Russian Võta vestlus üle" at bounding box center [811, 661] width 129 height 29
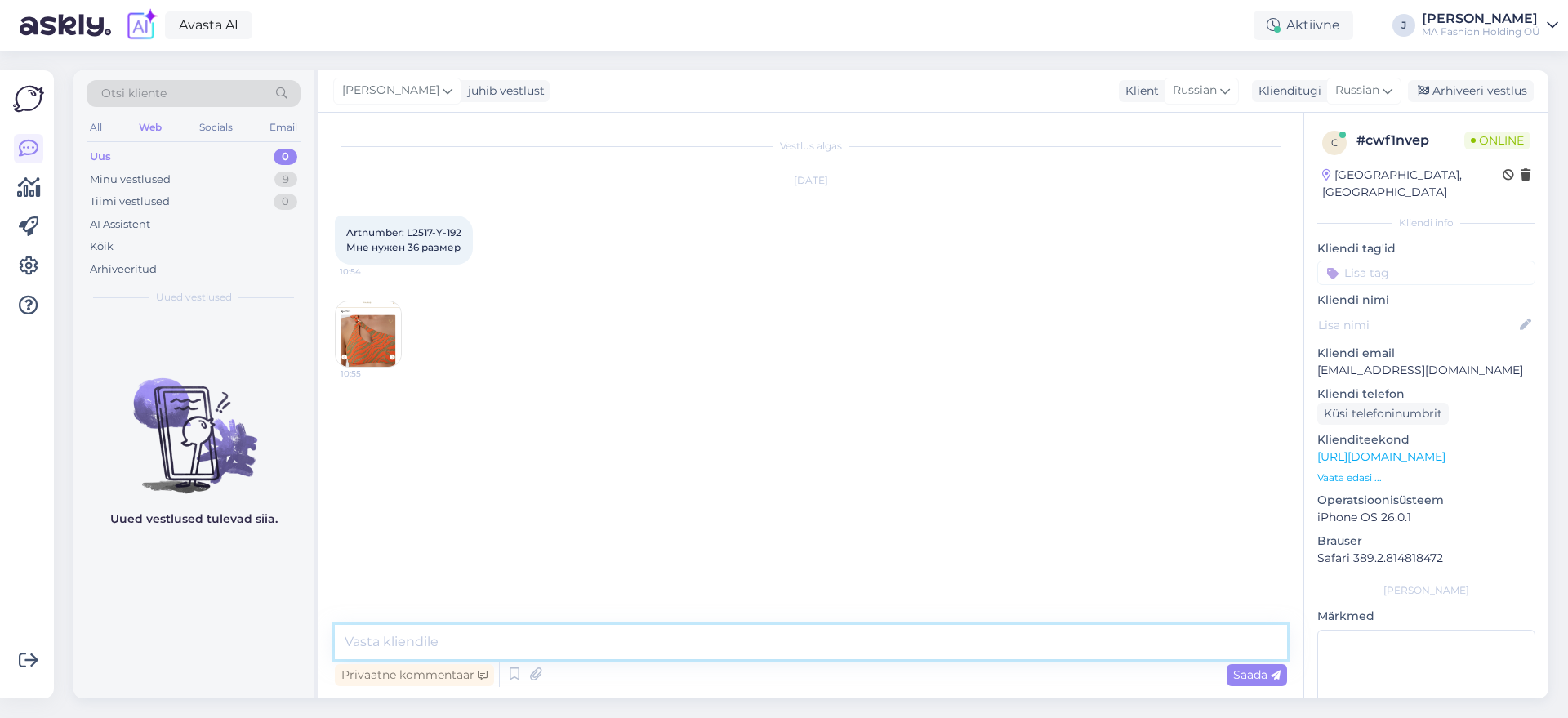
click at [756, 639] on textarea at bounding box center [811, 642] width 952 height 34
type textarea "Добрый день, 36 размера больше нет в наличии."
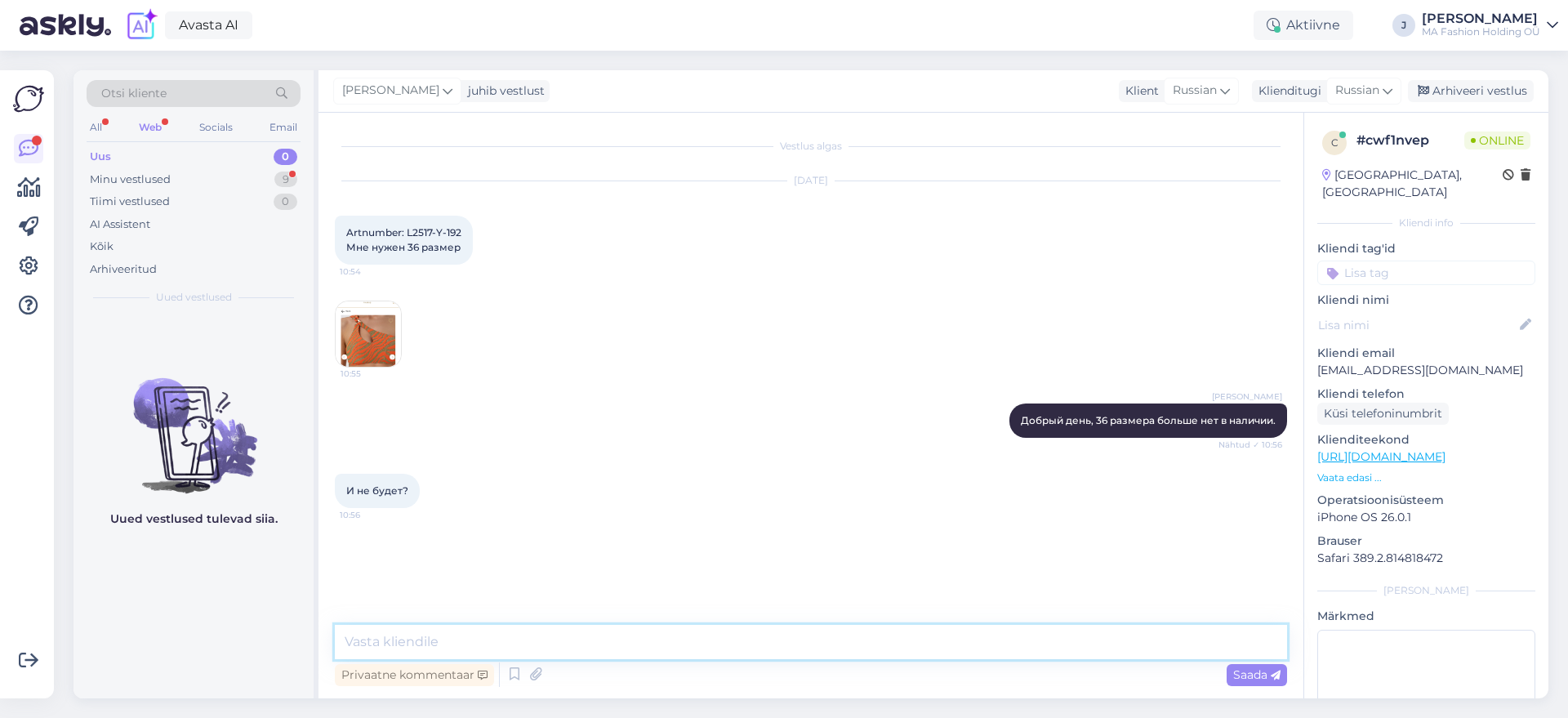
click at [551, 645] on textarea at bounding box center [811, 642] width 952 height 34
type textarea "нет, это купальник прошлого сезона и не будет больше производиться"
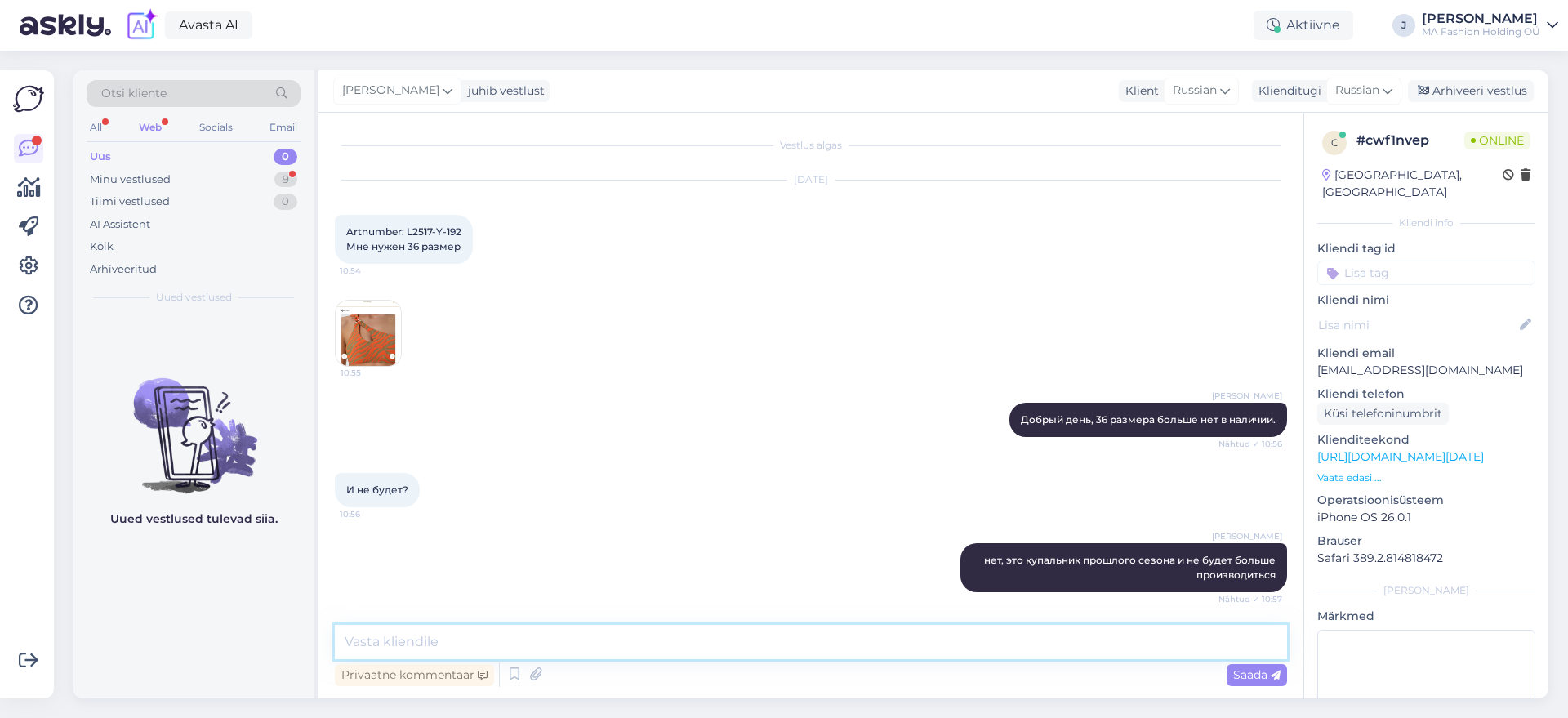
scroll to position [71, 0]
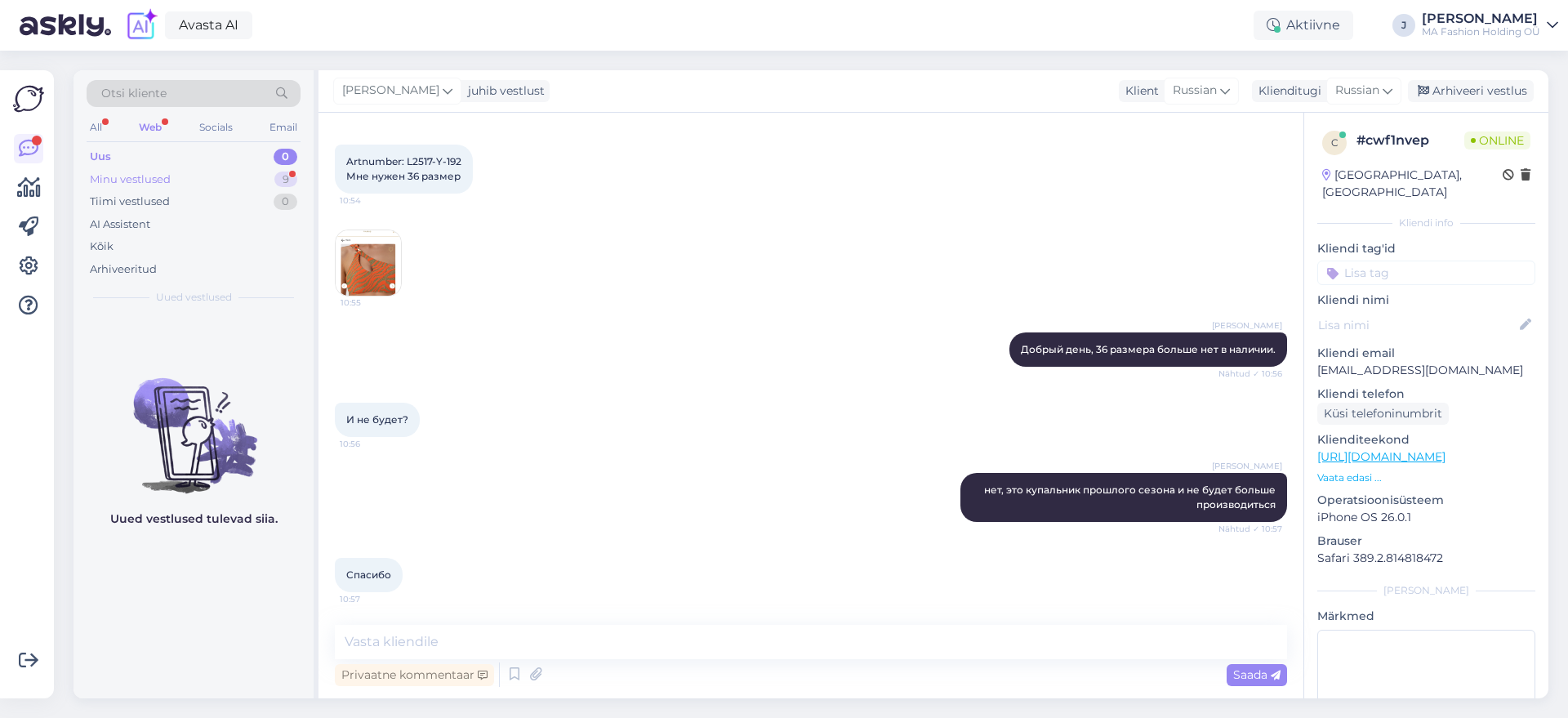
click at [184, 185] on div "Minu vestlused 9" at bounding box center [194, 180] width 214 height 23
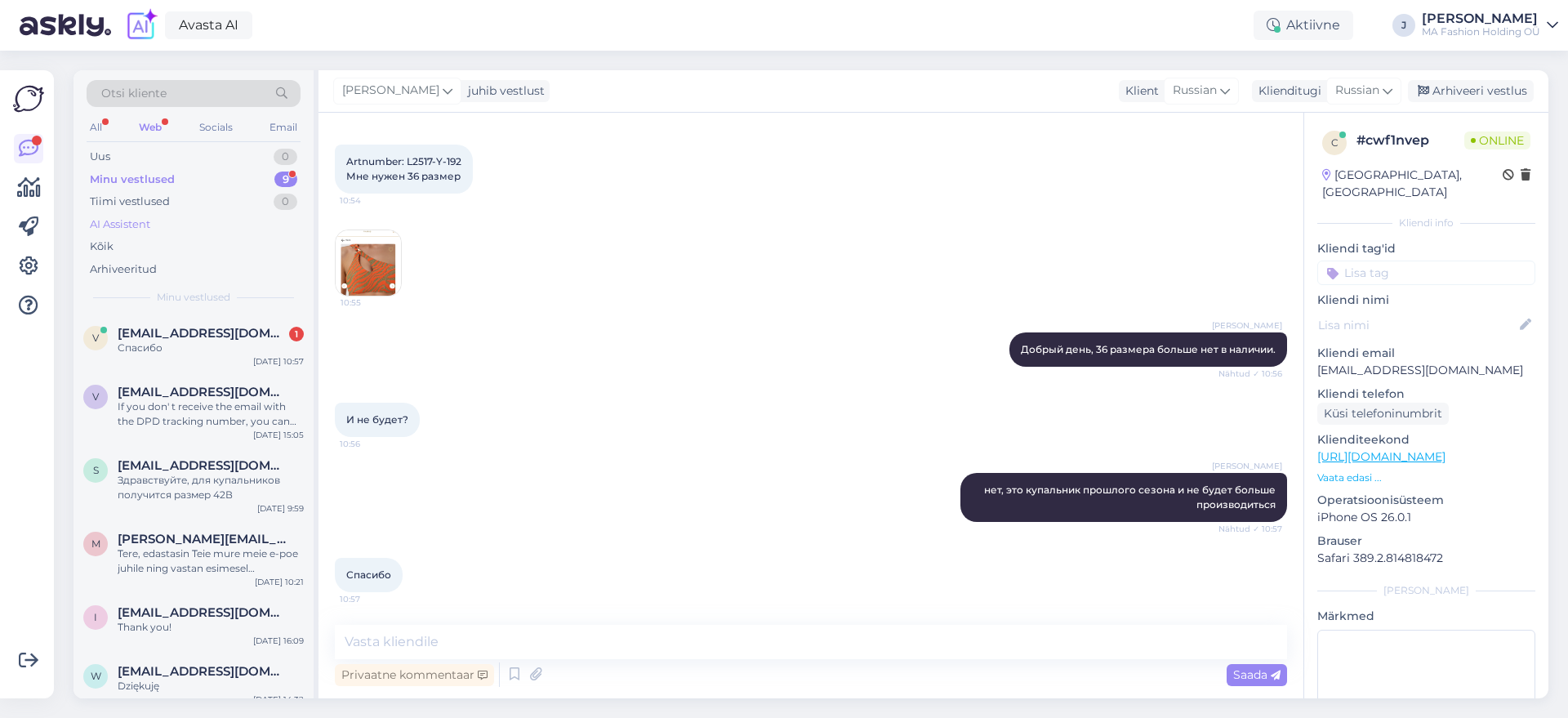
click at [188, 227] on div "AI Assistent" at bounding box center [194, 225] width 214 height 23
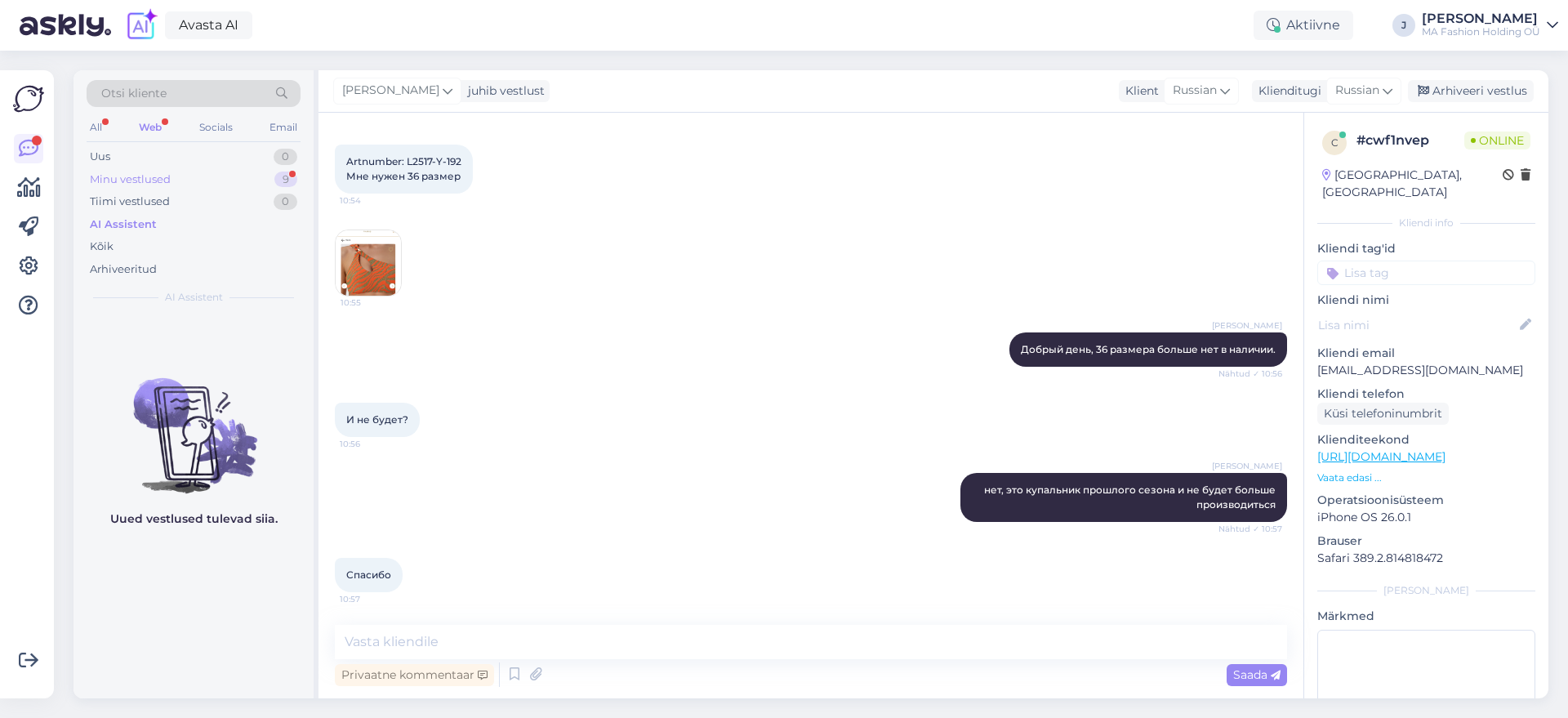
click at [202, 177] on div "Minu vestlused 9" at bounding box center [194, 180] width 214 height 23
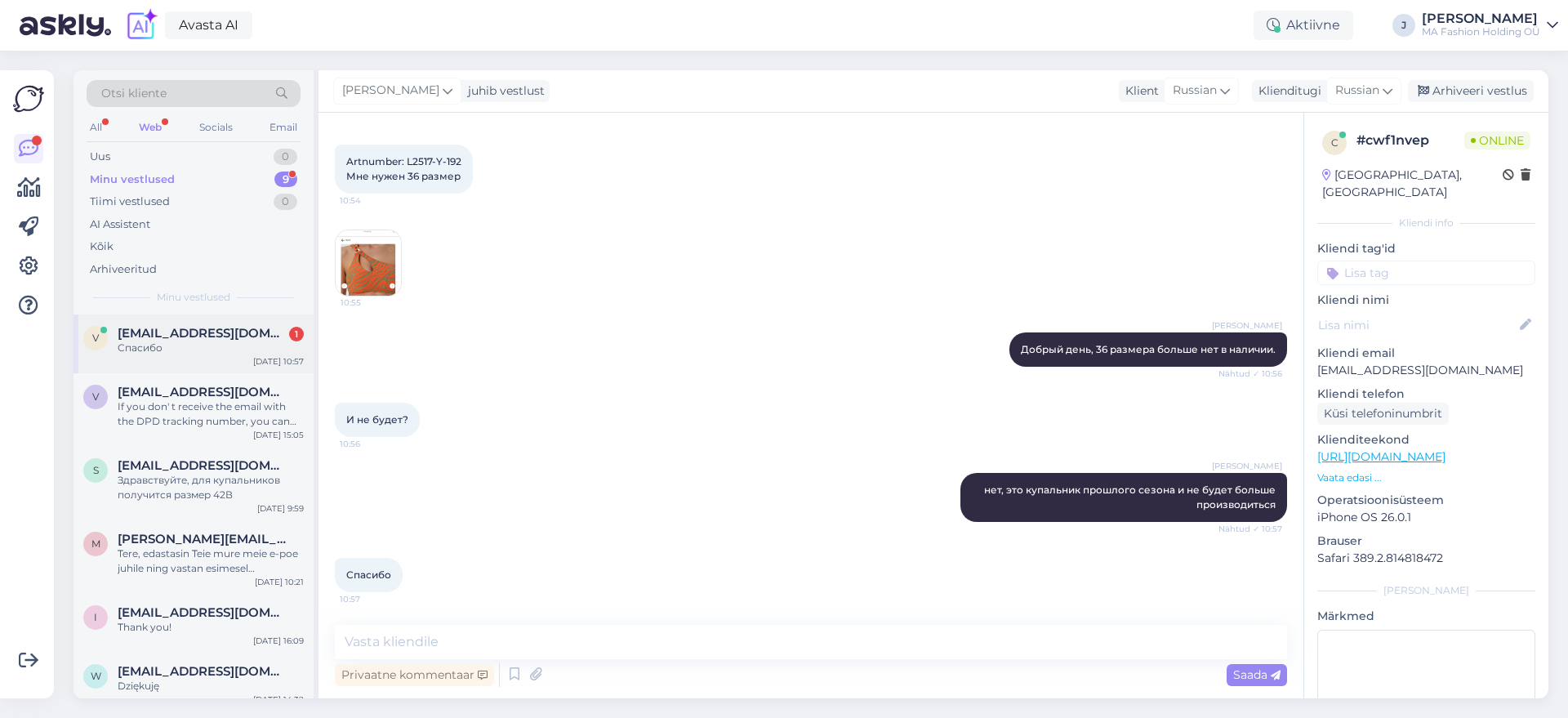
click at [193, 371] on div "V [EMAIL_ADDRESS][DOMAIN_NAME] 1 Спасибо [DATE] 10:57" at bounding box center [194, 344] width 240 height 59
click at [209, 418] on div "If you don' t receive the email with the DPD tracking number, you can write her…" at bounding box center [210, 414] width 186 height 29
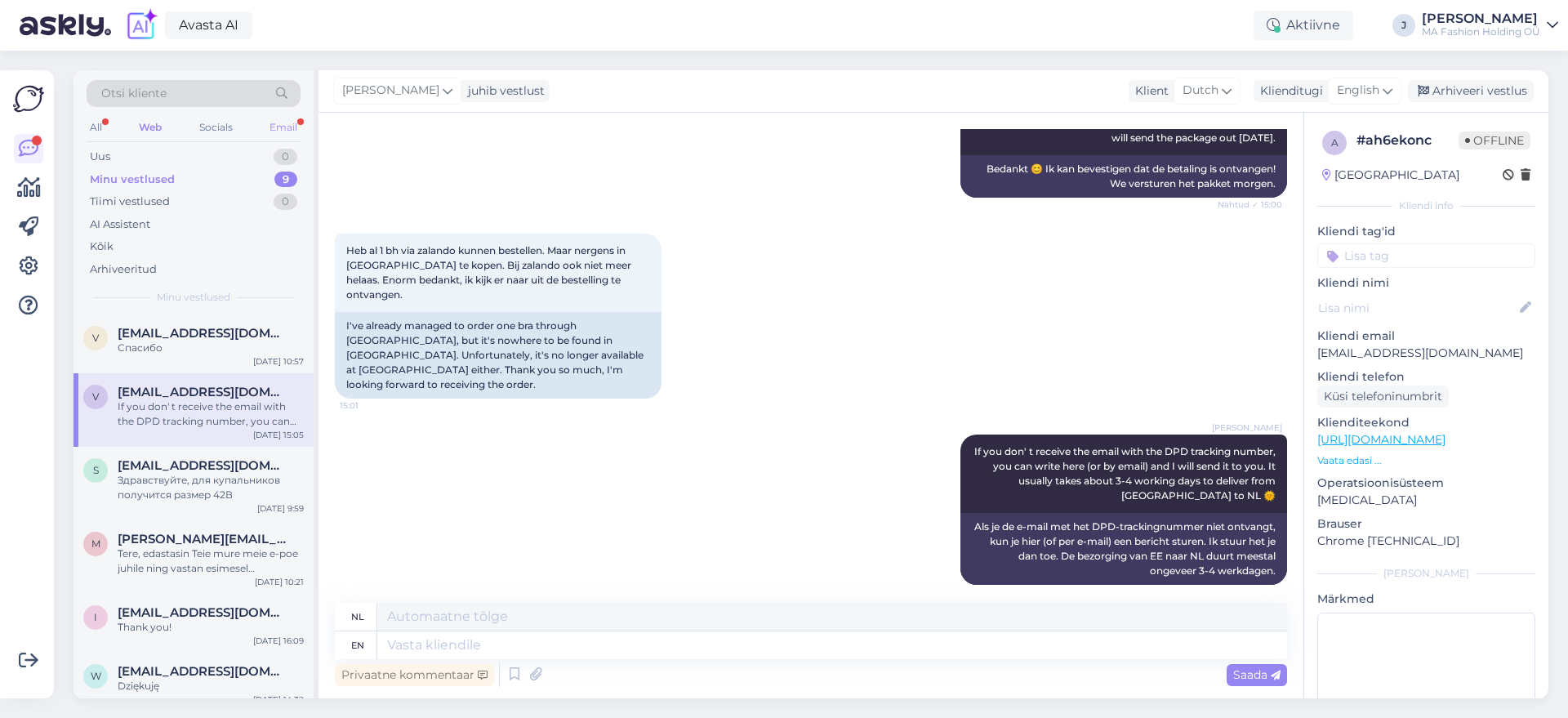
click at [280, 119] on div "Email" at bounding box center [283, 127] width 34 height 21
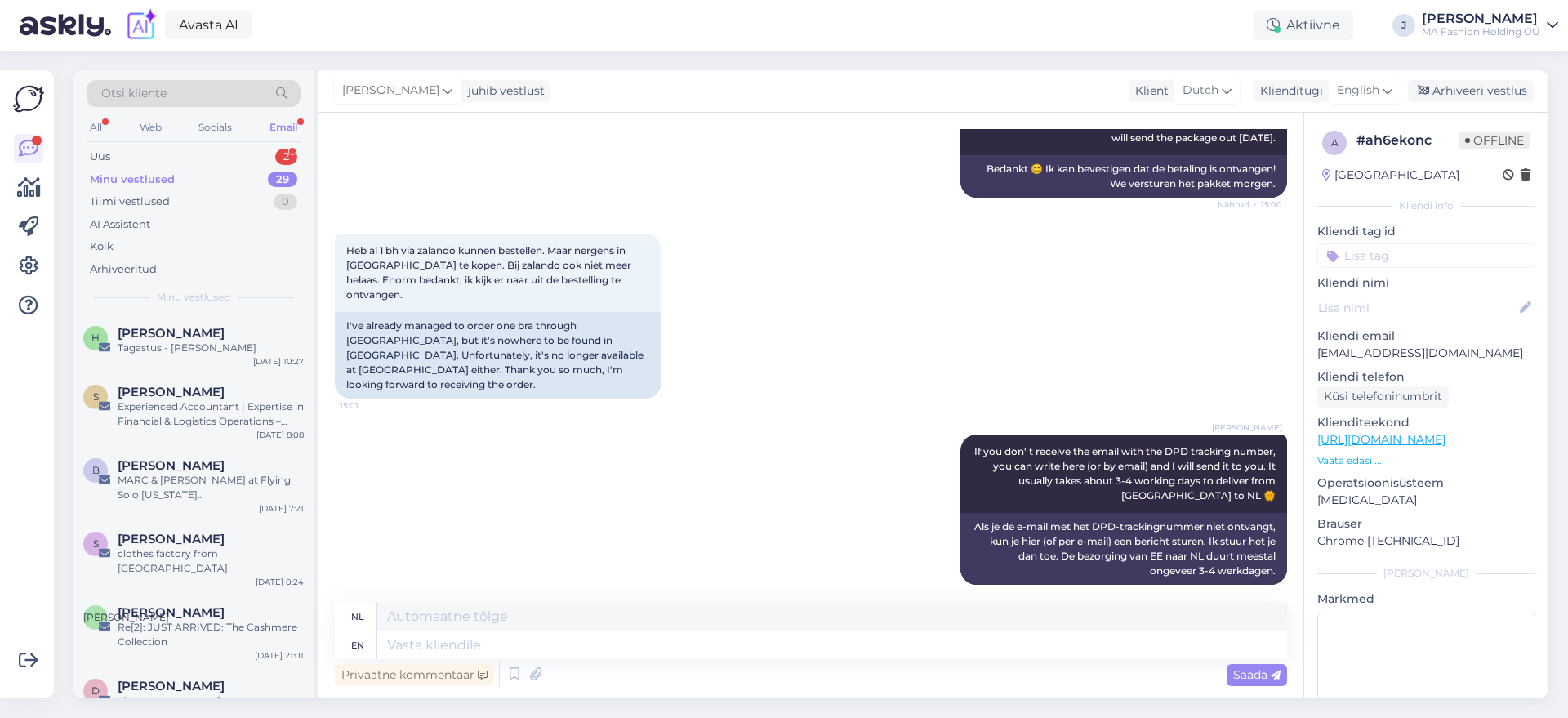
click at [194, 175] on div "Minu vestlused 29" at bounding box center [194, 180] width 214 height 23
click at [200, 152] on div "Uus 2" at bounding box center [194, 157] width 214 height 23
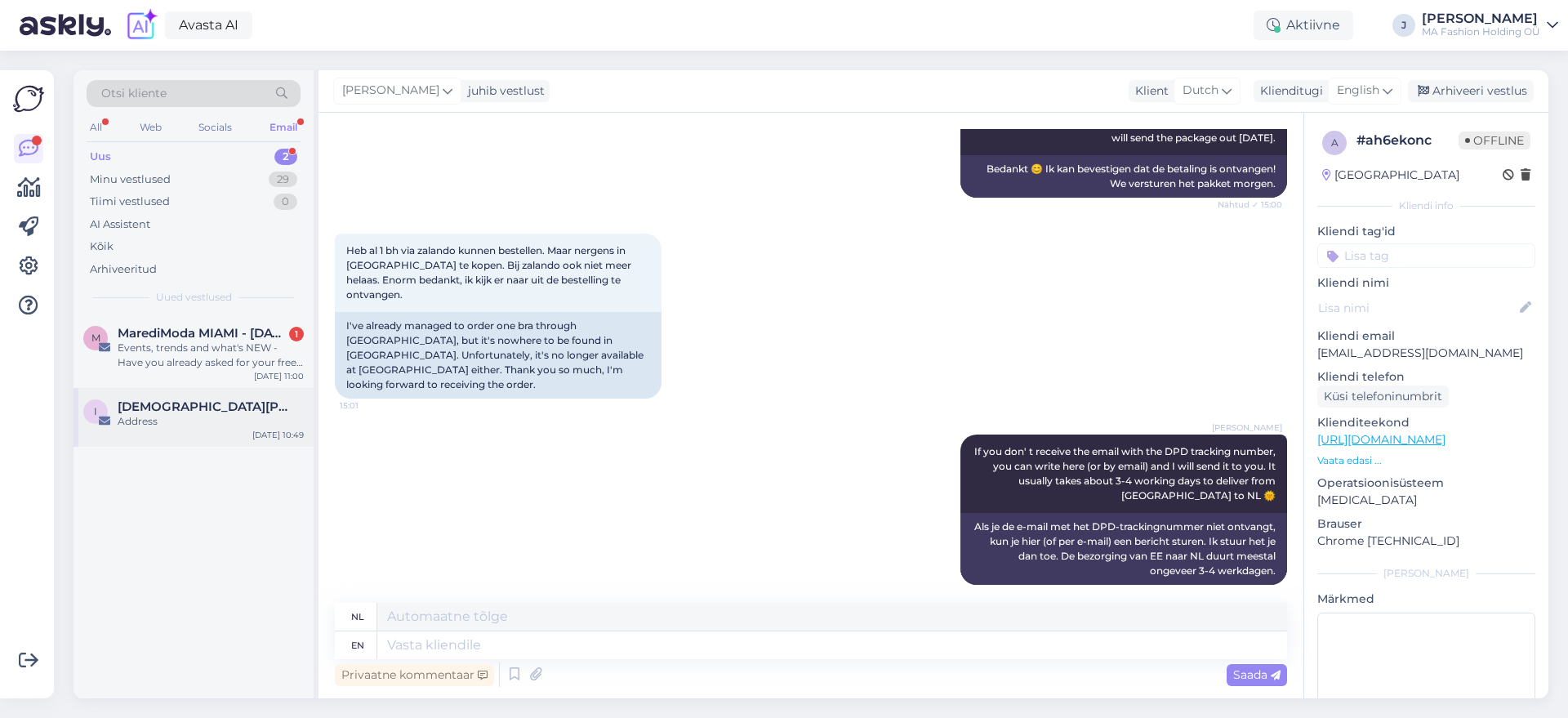
drag, startPoint x: 204, startPoint y: 367, endPoint x: 206, endPoint y: 388, distance: 21.1
click at [204, 372] on div "M MarediModa MIAMI - [DATE] - [DATE]-[DATE] @CABANA SHOW - Convention Center 1 …" at bounding box center [194, 351] width 240 height 73
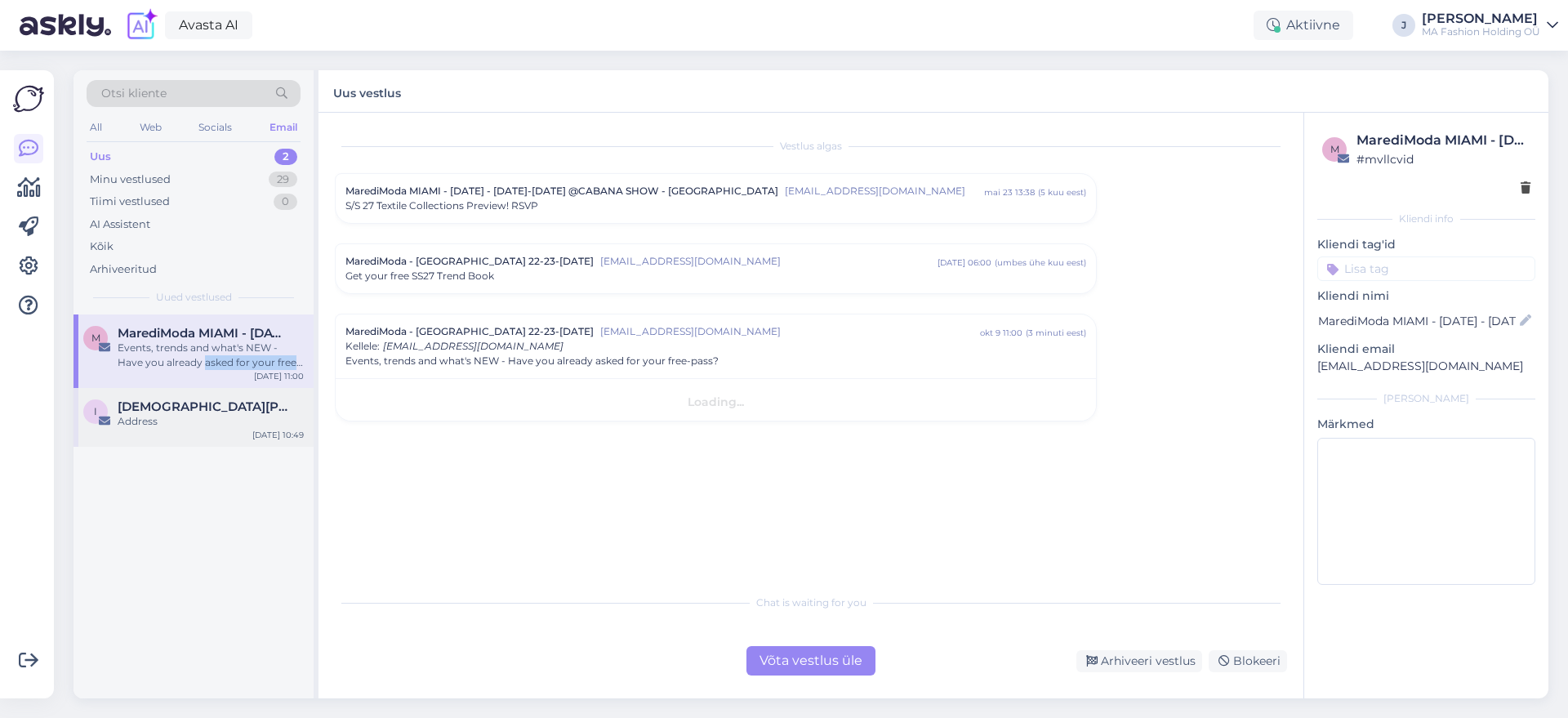
scroll to position [0, 0]
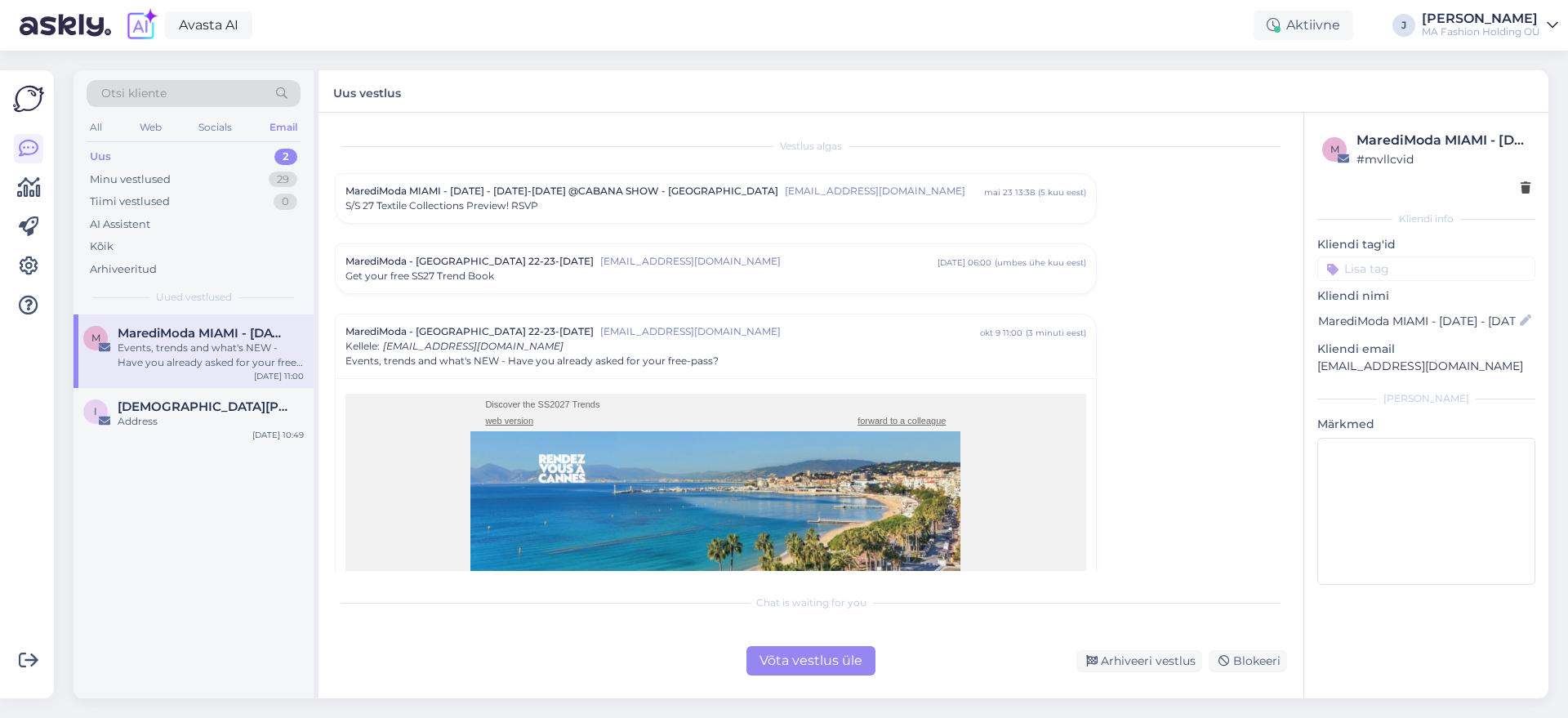
click at [745, 638] on div "Chat is waiting for you Võta vestlus üle Arhiveeri vestlus Blokeeri" at bounding box center [811, 630] width 952 height 90
click at [226, 409] on div "[DEMOGRAPHIC_DATA][PERSON_NAME]" at bounding box center [210, 407] width 186 height 15
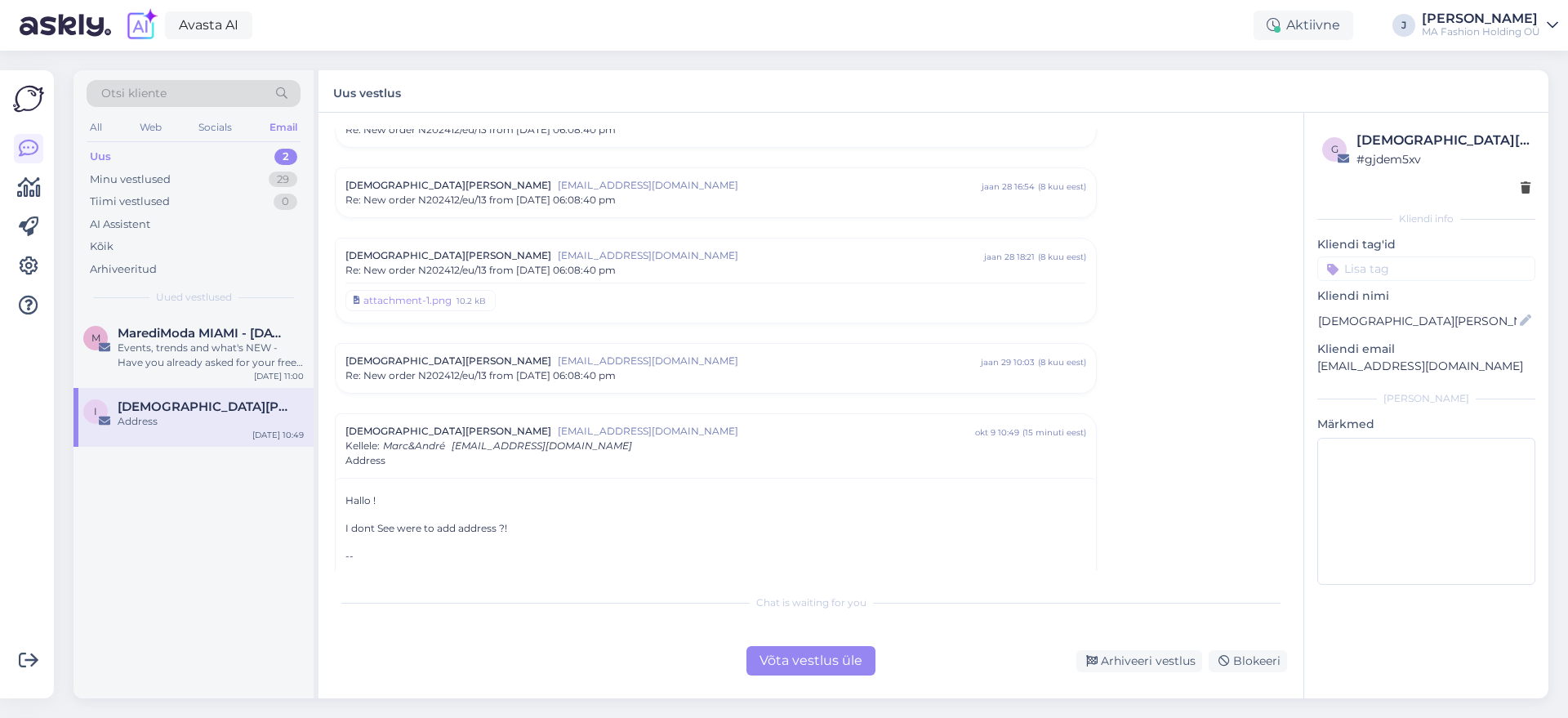
click at [844, 652] on div "Võta vestlus üle" at bounding box center [811, 661] width 129 height 29
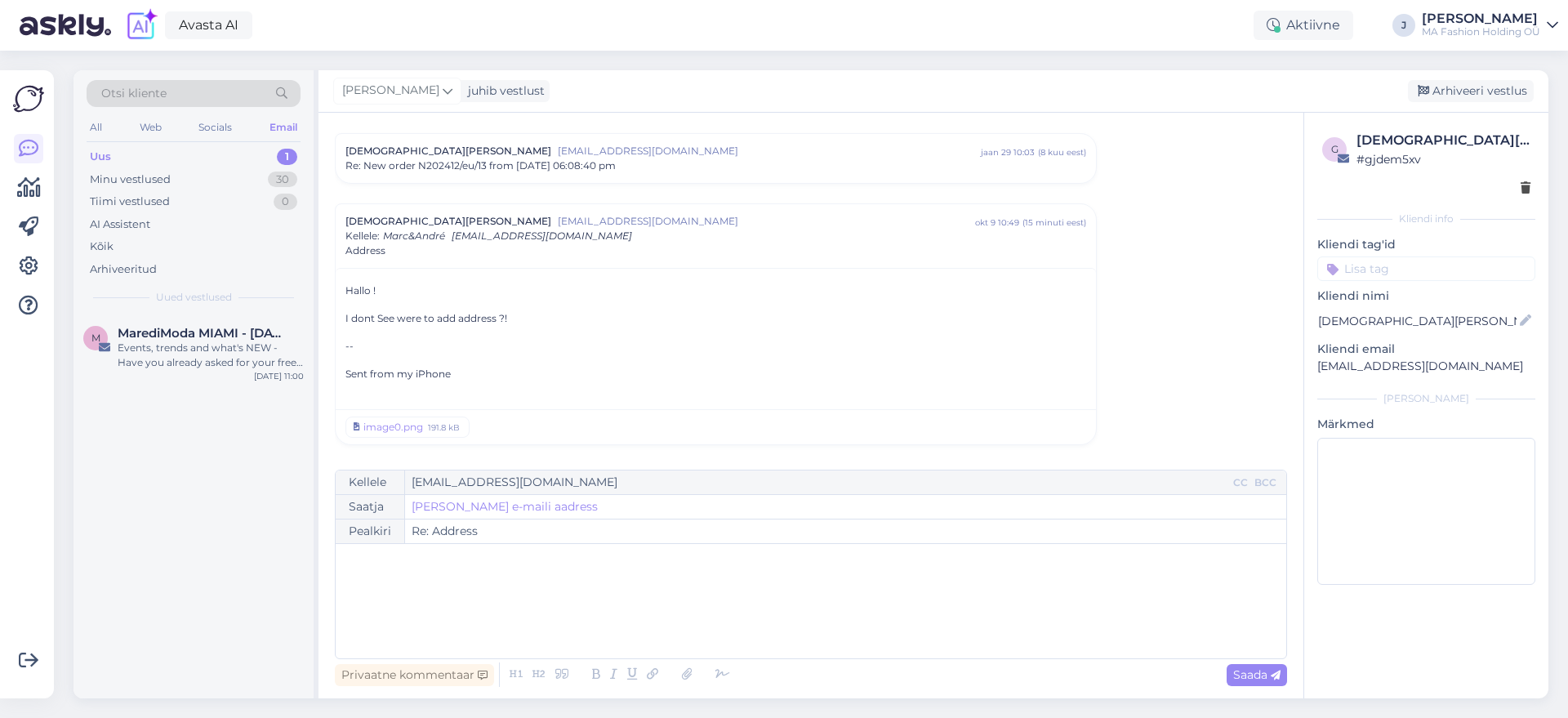
click at [255, 392] on div "M MarediModa MIAMI - [DATE] - [DATE]-[DATE] @CABANA SHOW - Convention Center Ev…" at bounding box center [194, 507] width 240 height 384
click at [241, 363] on div "Events, trends and what's NEW - Have you already asked for your free-pass?" at bounding box center [210, 355] width 186 height 29
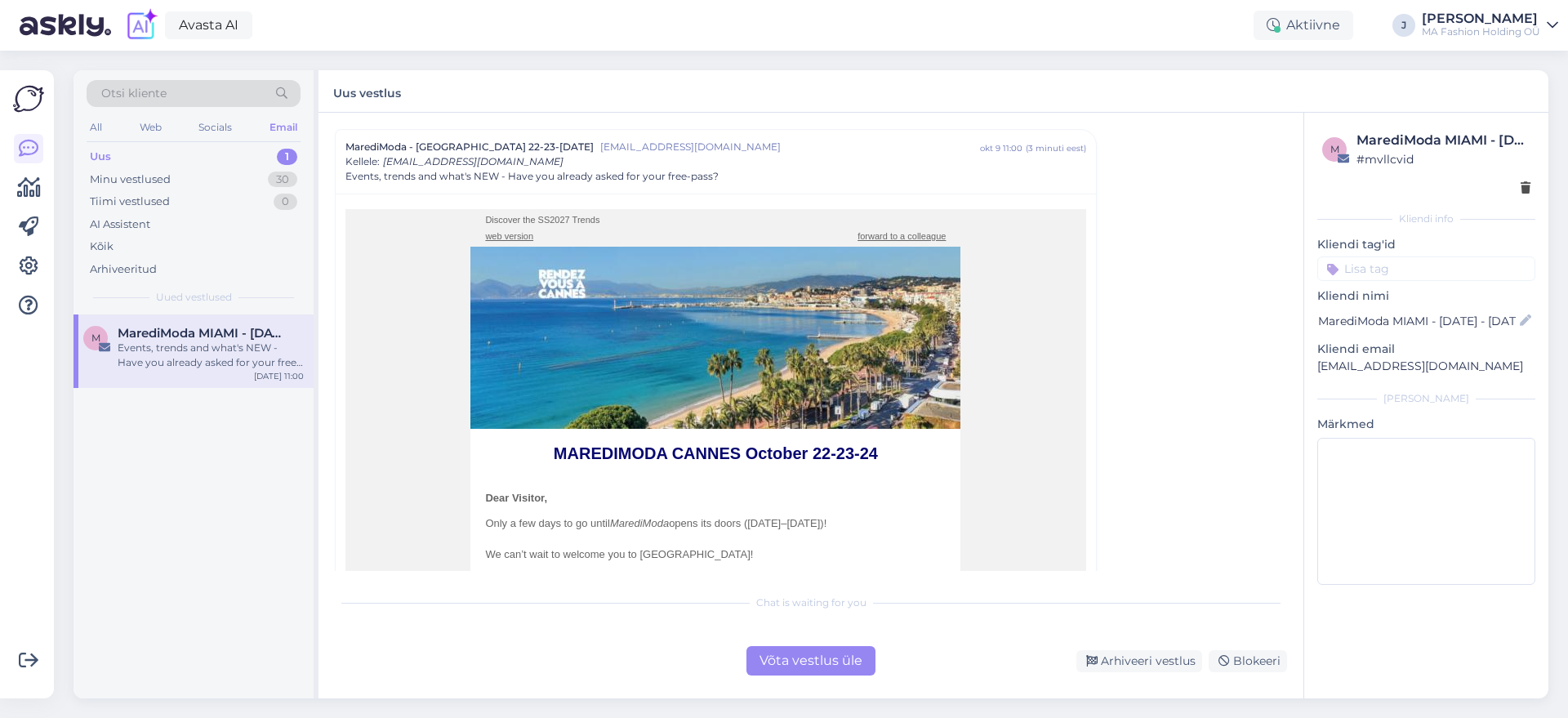
click at [785, 664] on div "Võta vestlus üle" at bounding box center [811, 661] width 129 height 29
